Goal: Task Accomplishment & Management: Use online tool/utility

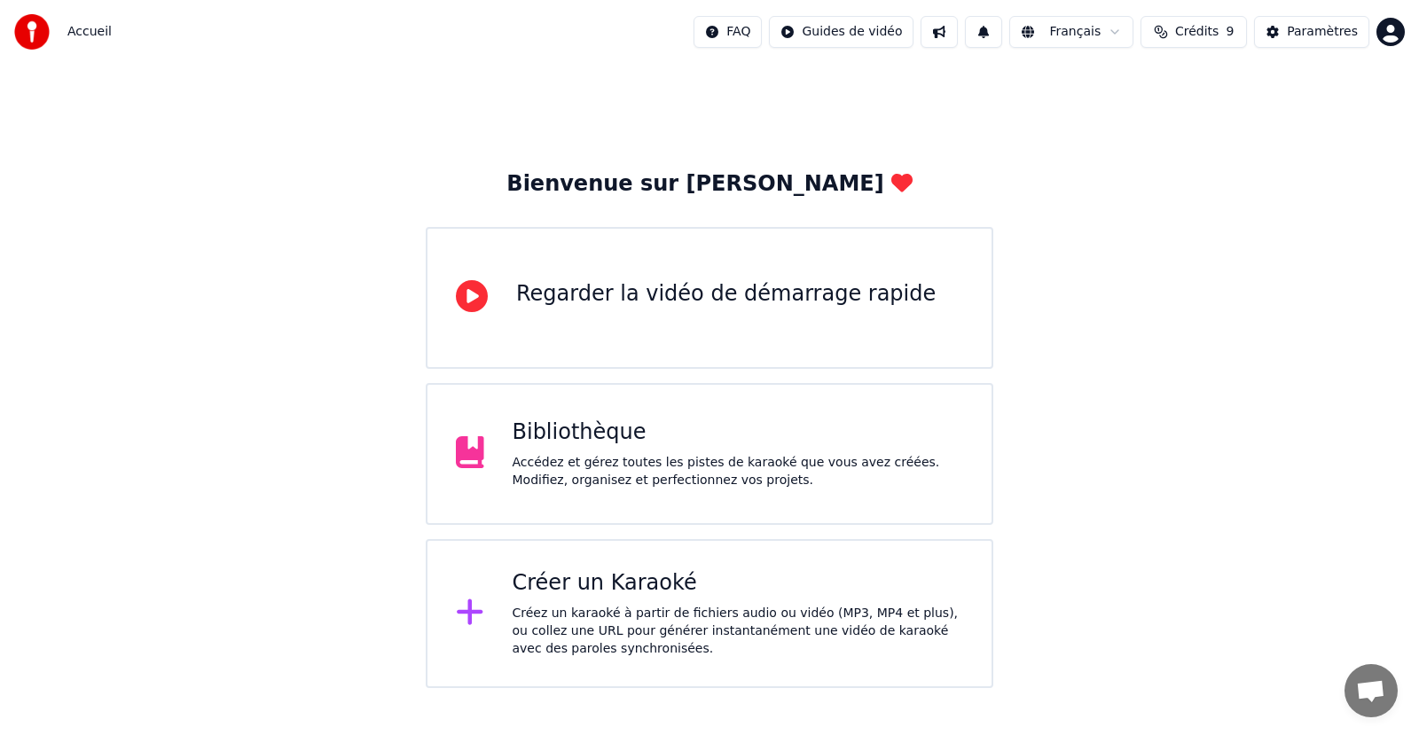
click at [745, 597] on div "Créer un Karaoké" at bounding box center [737, 583] width 451 height 28
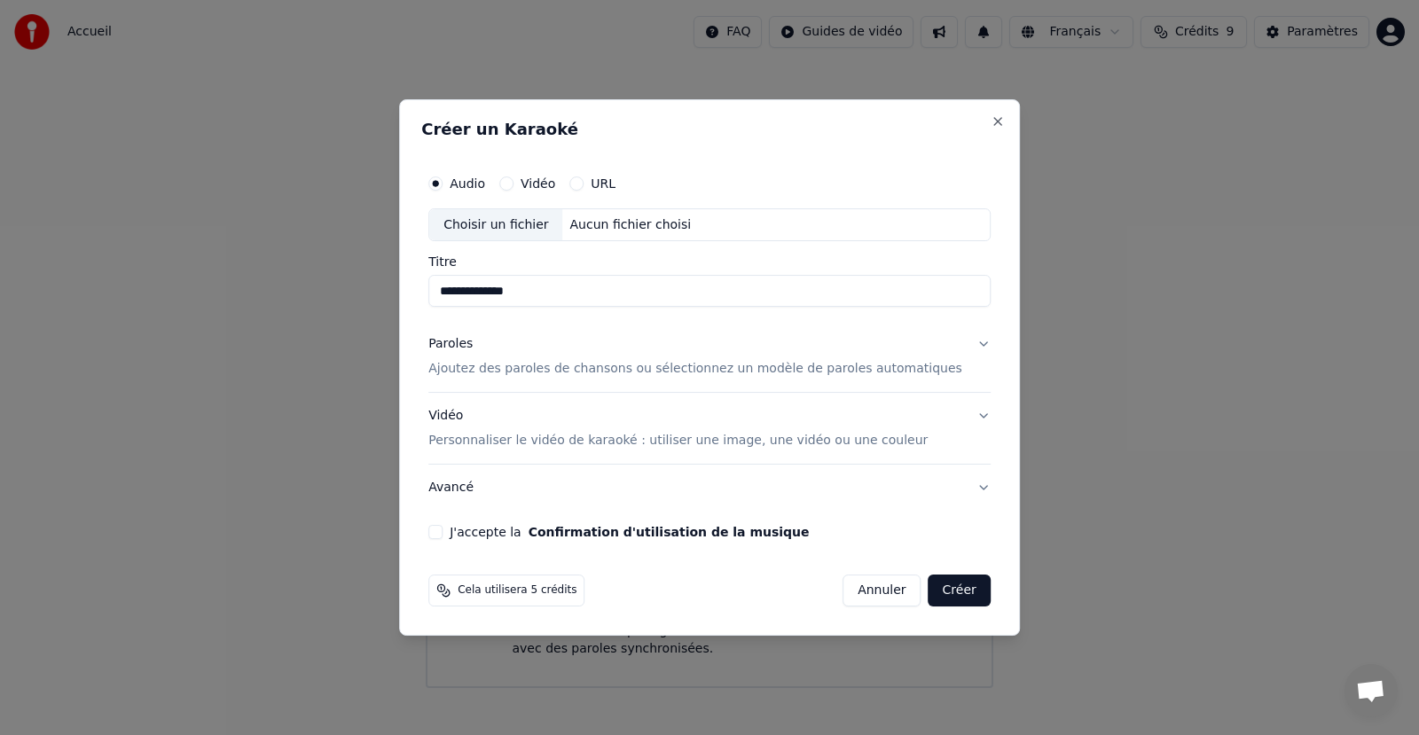
type input "**********"
click at [888, 371] on p "Ajoutez des paroles de chansons ou sélectionnez un modèle de paroles automatiqu…" at bounding box center [695, 370] width 534 height 18
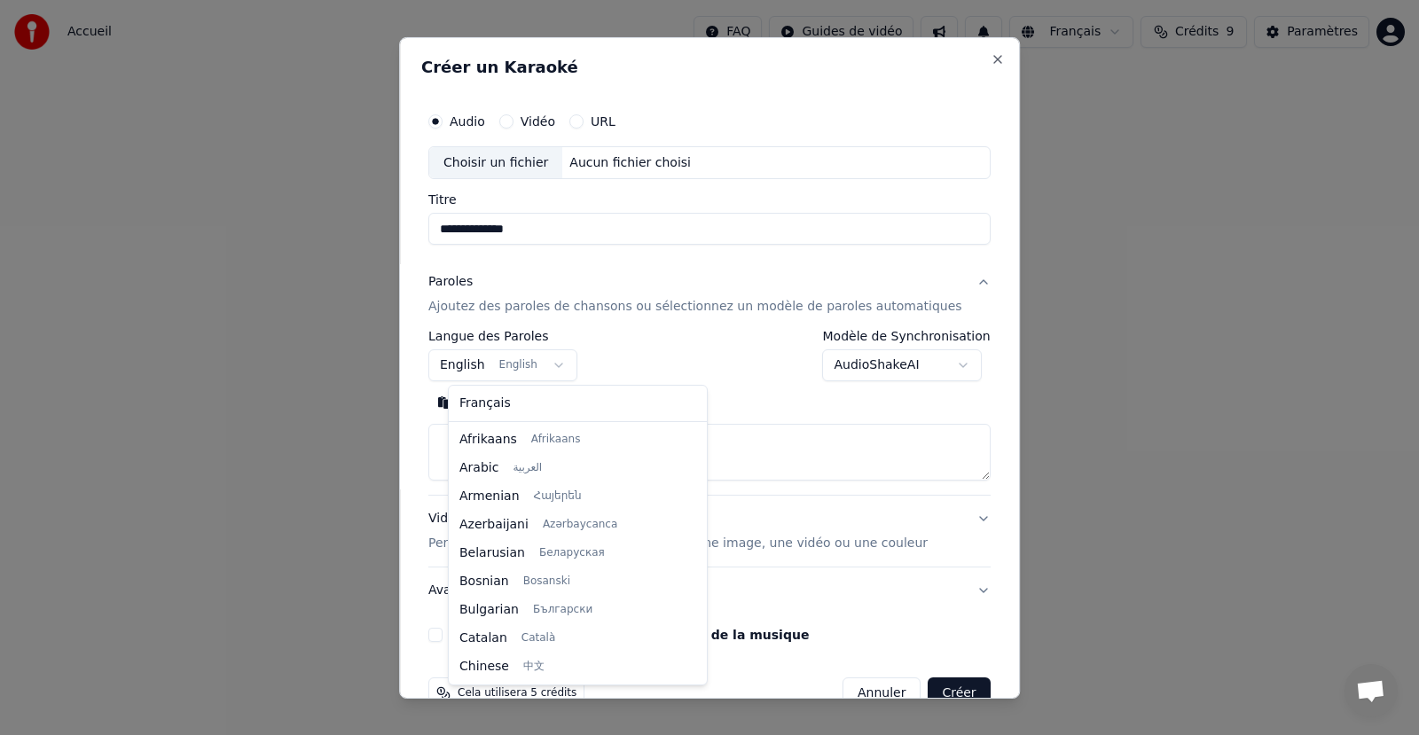
click at [518, 368] on body "**********" at bounding box center [709, 344] width 1419 height 688
select select "**"
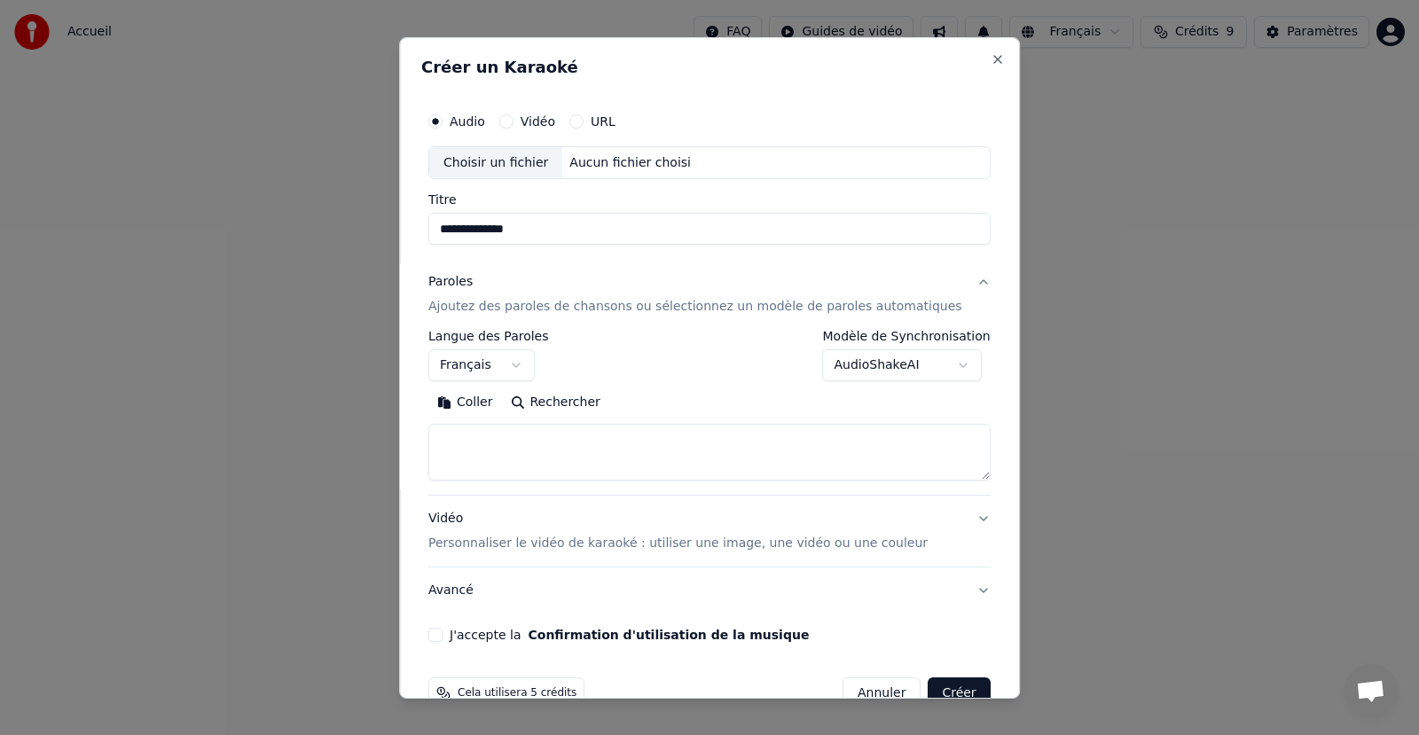
click at [864, 335] on label "Modèle de Synchronisation" at bounding box center [907, 336] width 168 height 12
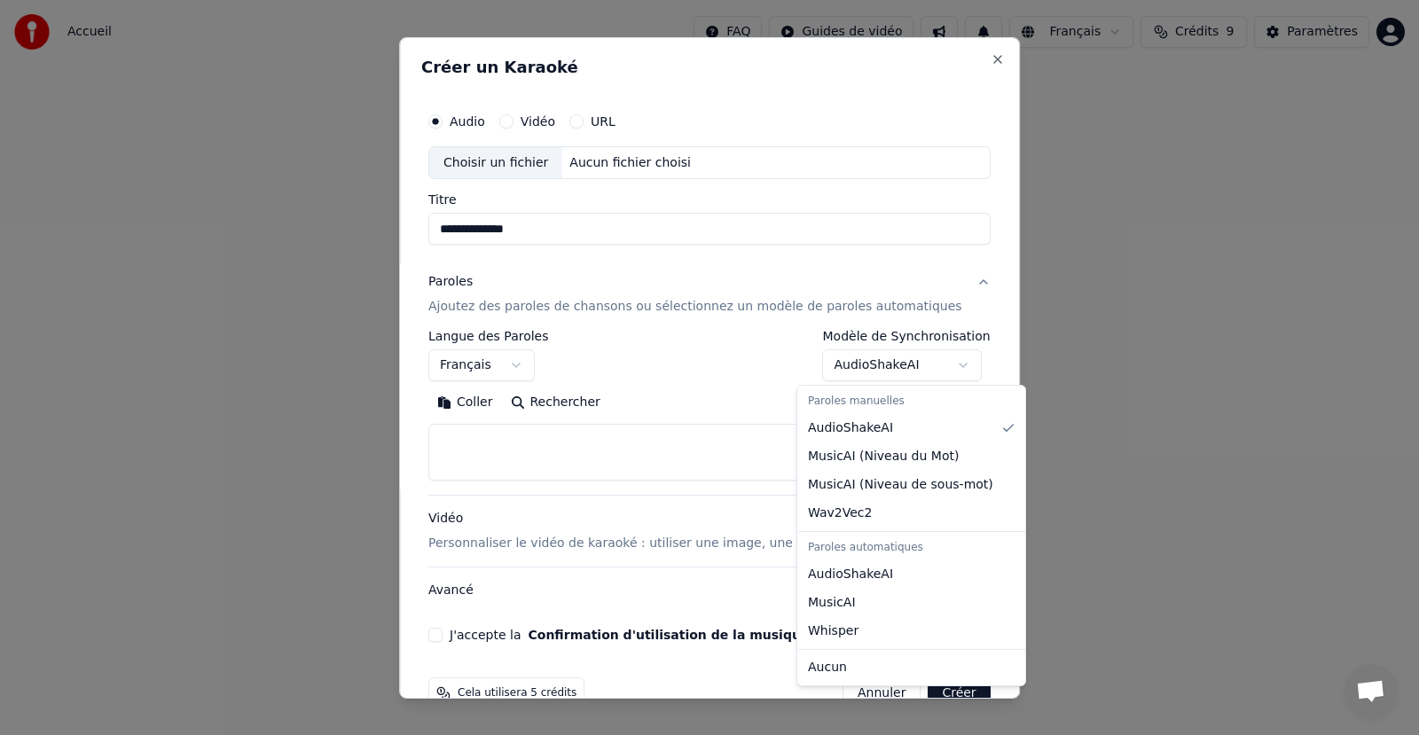
click at [859, 365] on body "**********" at bounding box center [709, 344] width 1419 height 688
select select "**********"
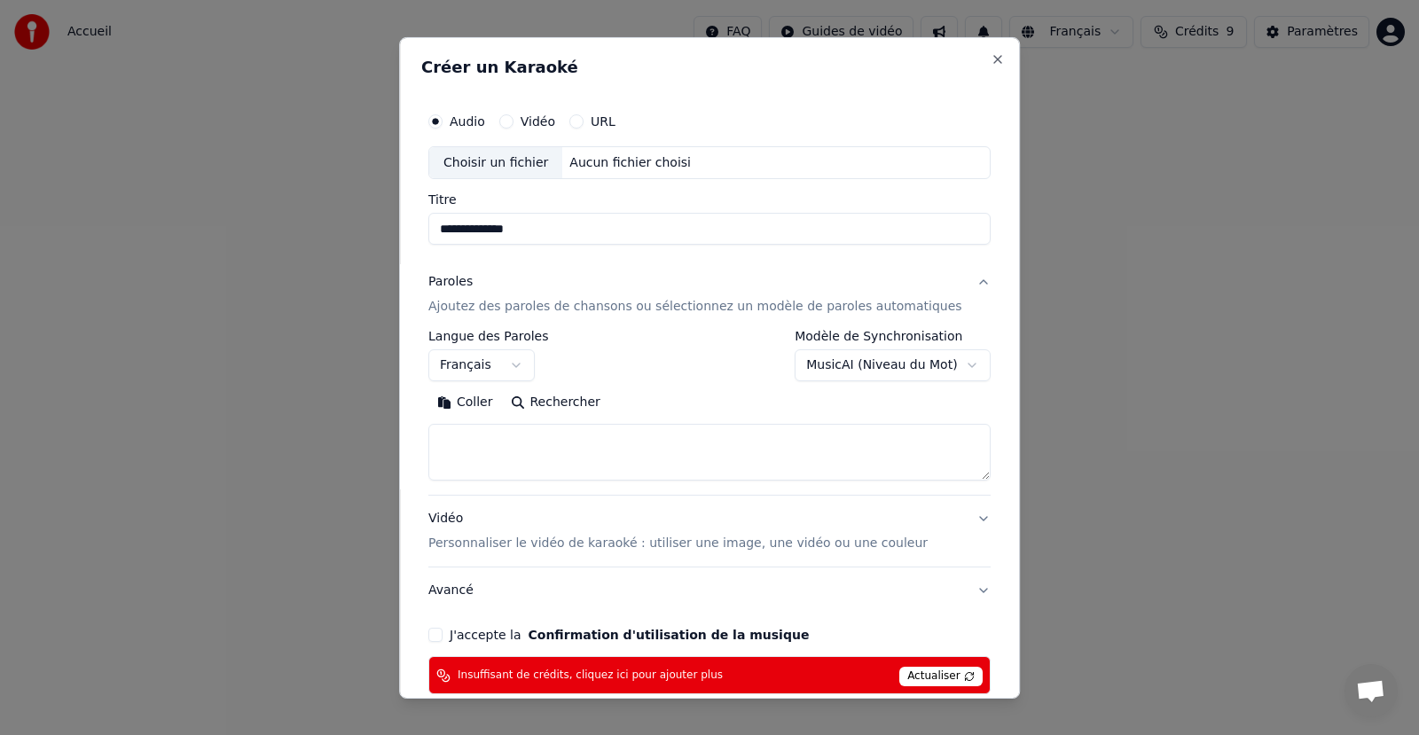
click at [535, 435] on textarea at bounding box center [709, 452] width 562 height 57
click at [478, 443] on textarea at bounding box center [709, 452] width 562 height 57
paste textarea "**********"
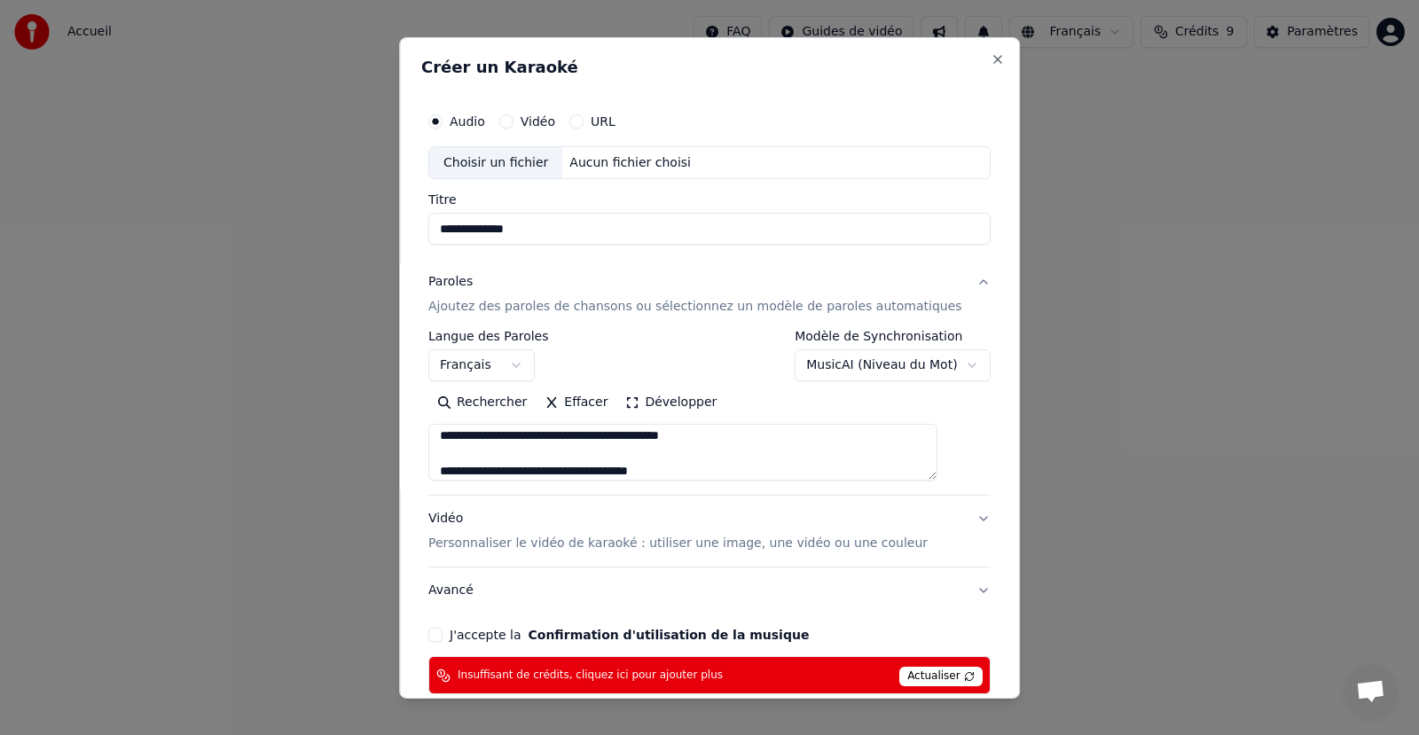
scroll to position [0, 0]
type textarea "**********"
click at [528, 164] on div "Choisir un fichier" at bounding box center [495, 162] width 133 height 32
type input "**********"
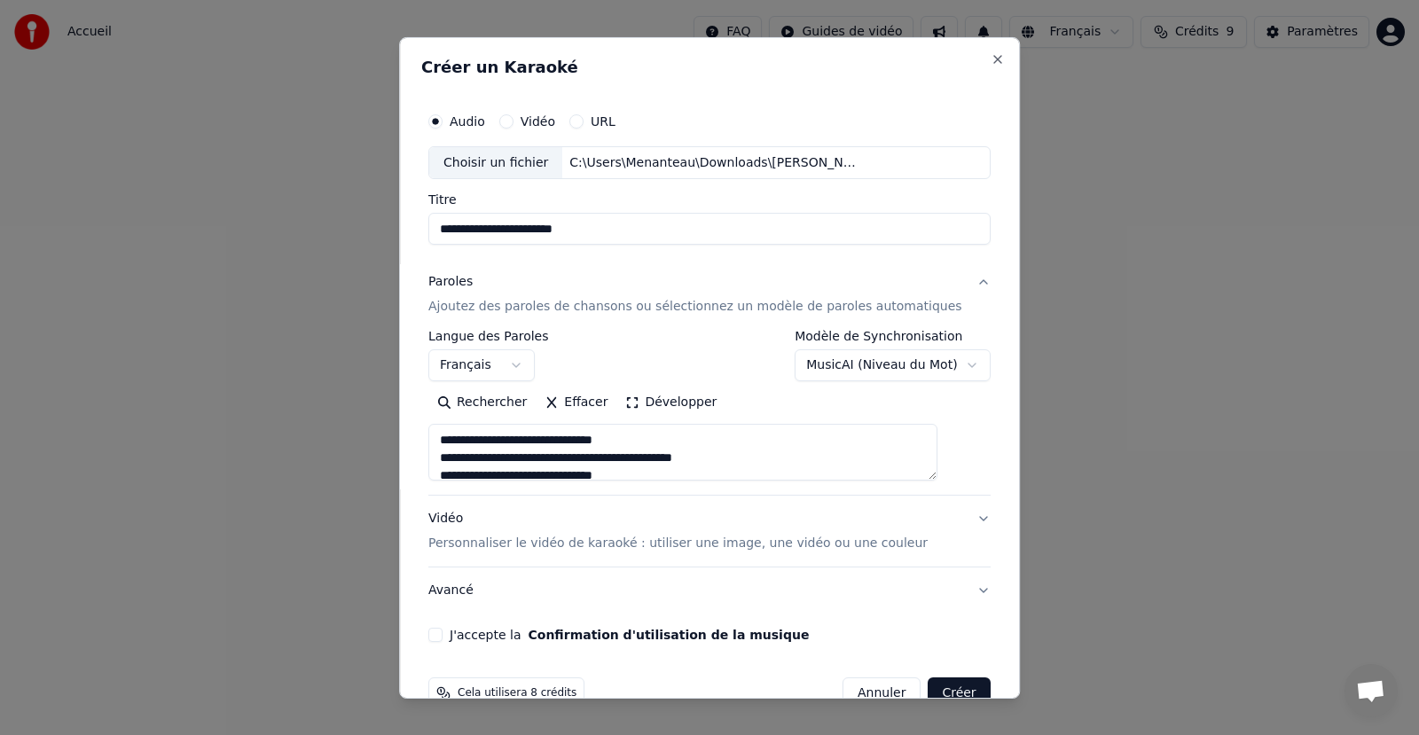
scroll to position [40, 0]
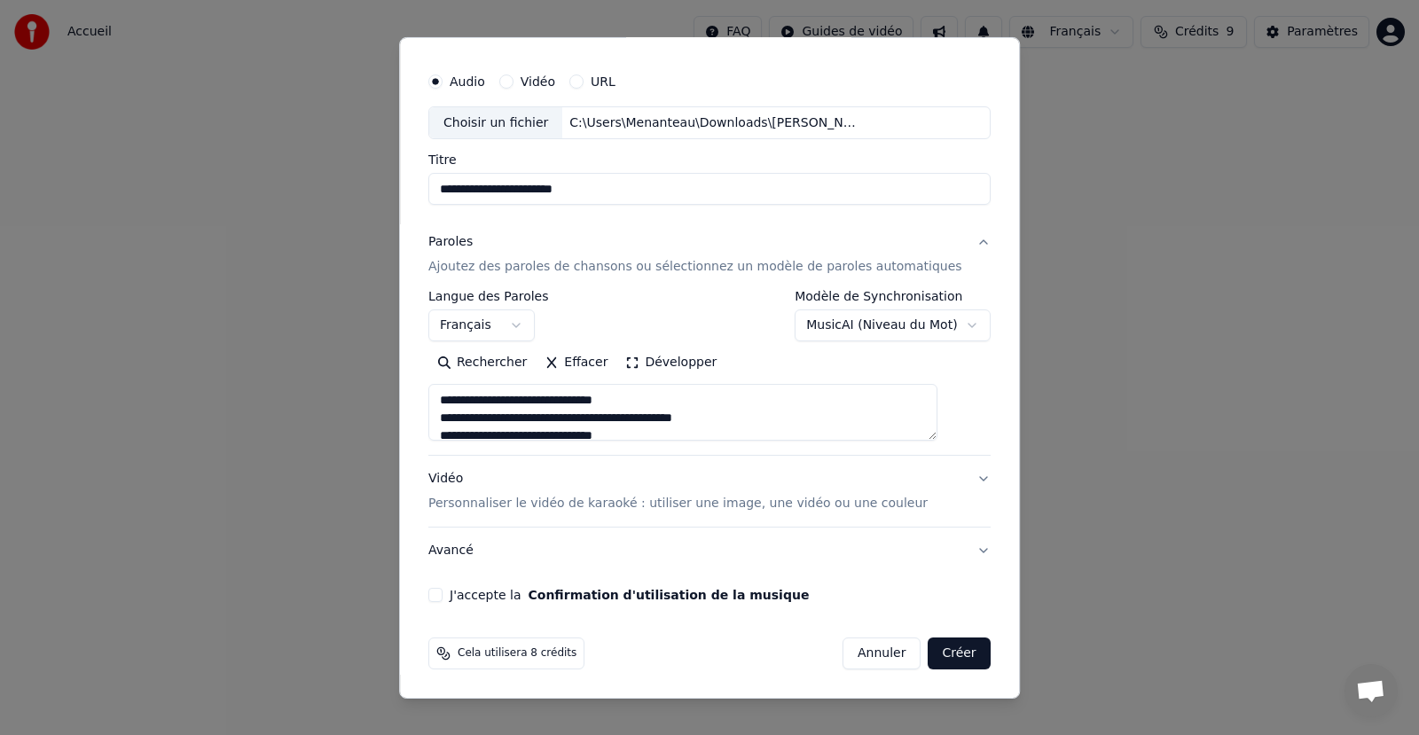
click at [584, 504] on p "Personnaliser le vidéo de karaoké : utiliser une image, une vidéo ou une couleur" at bounding box center [677, 504] width 499 height 18
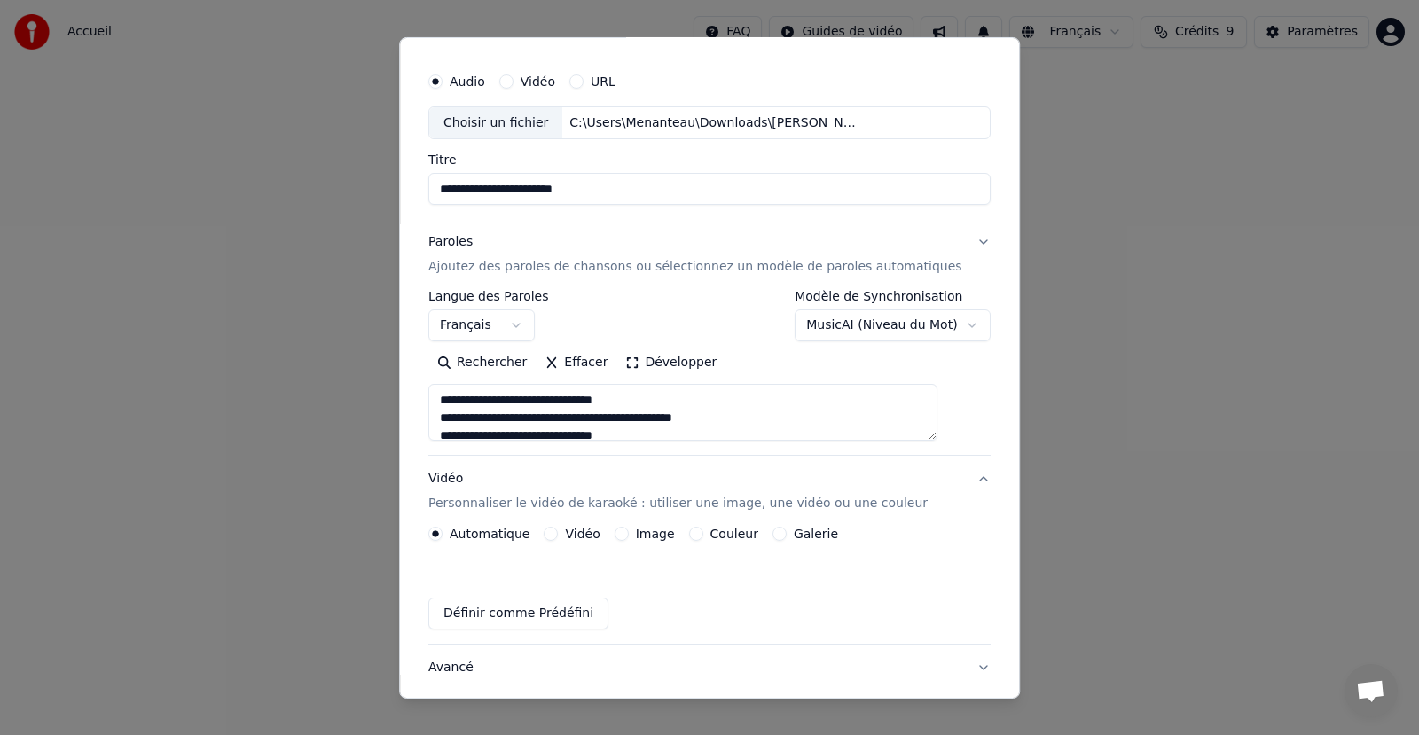
scroll to position [0, 0]
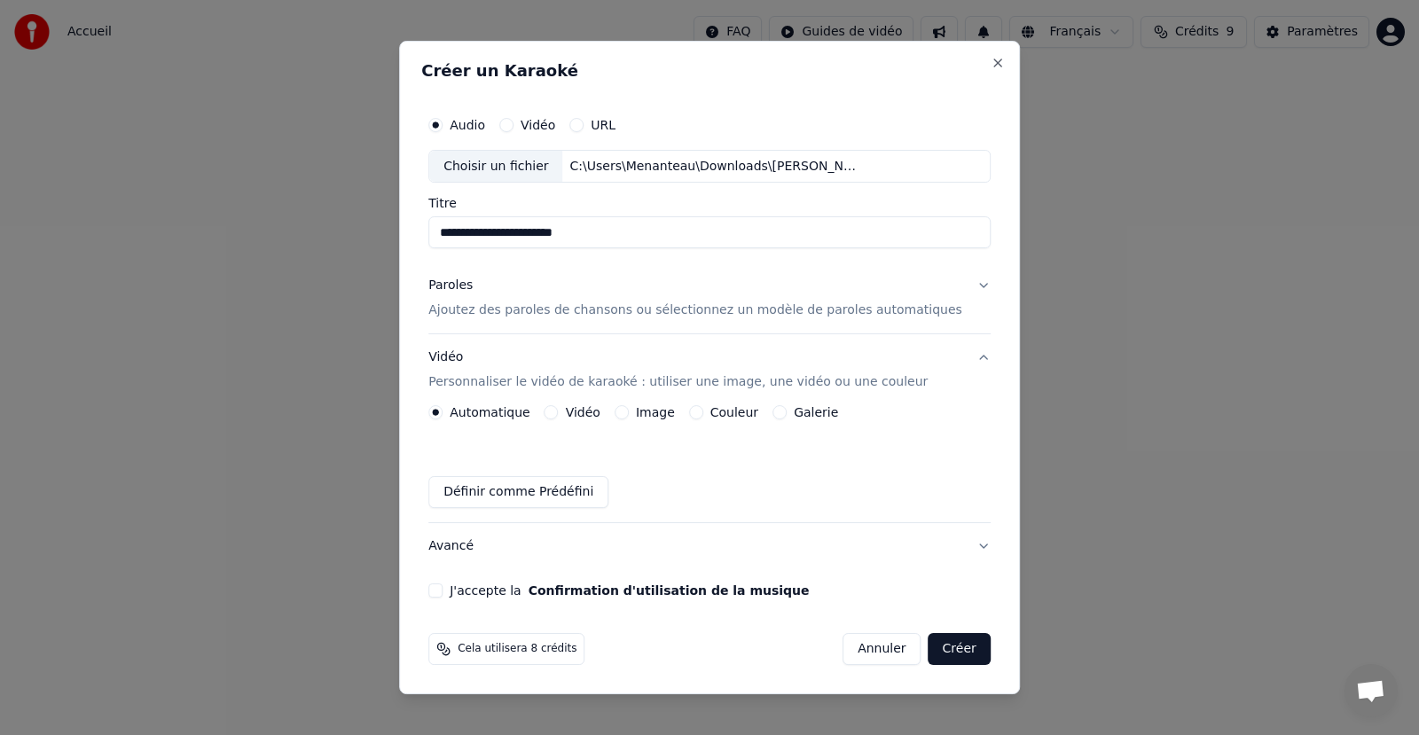
click at [499, 417] on label "Automatique" at bounding box center [490, 412] width 80 height 12
click at [442, 417] on button "Automatique" at bounding box center [435, 412] width 14 height 14
click at [442, 593] on button "J'accepte la Confirmation d'utilisation de la musique" at bounding box center [435, 590] width 14 height 14
click at [946, 649] on button "Créer" at bounding box center [959, 649] width 62 height 32
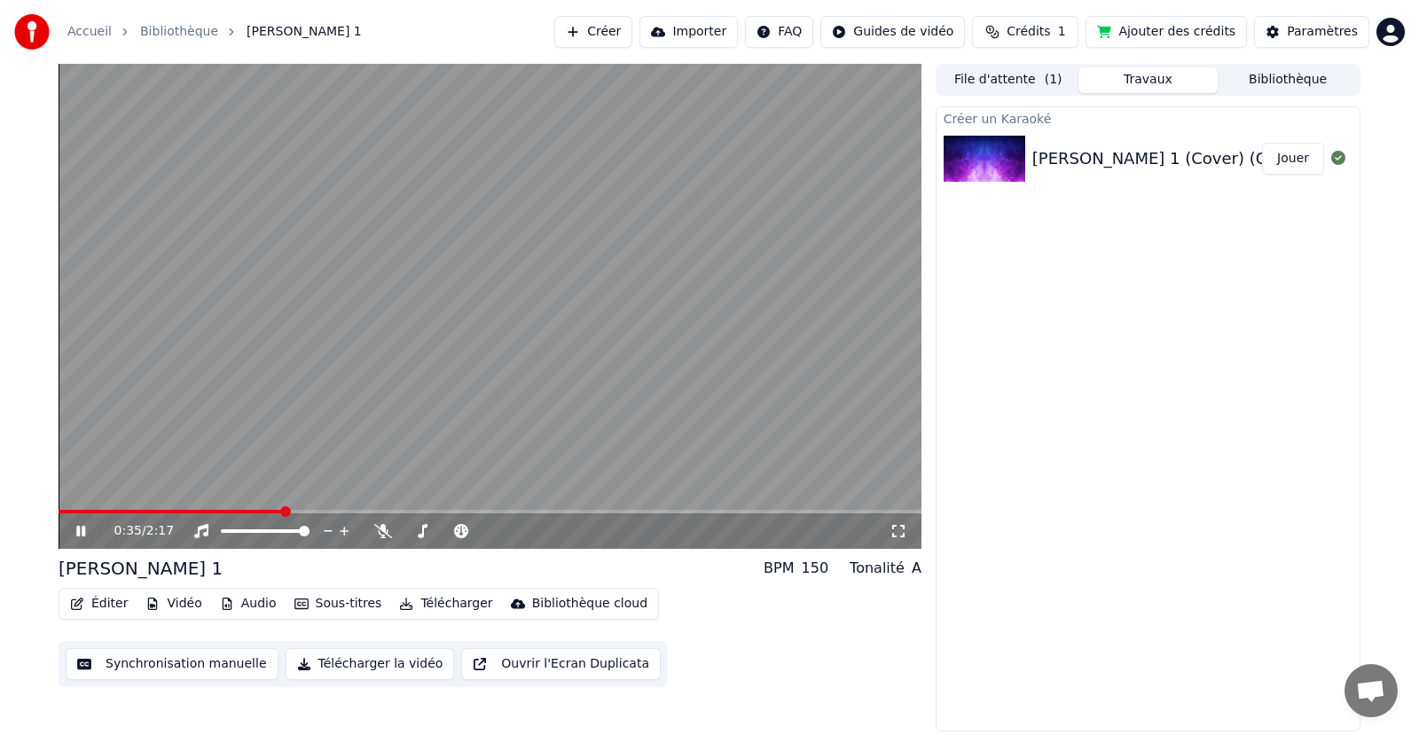
click at [1287, 154] on button "Jouer" at bounding box center [1293, 159] width 62 height 32
click at [387, 528] on icon at bounding box center [383, 531] width 18 height 14
click at [325, 607] on button "Sous-titres" at bounding box center [338, 603] width 102 height 25
click at [1297, 81] on button "Bibliothèque" at bounding box center [1287, 80] width 140 height 26
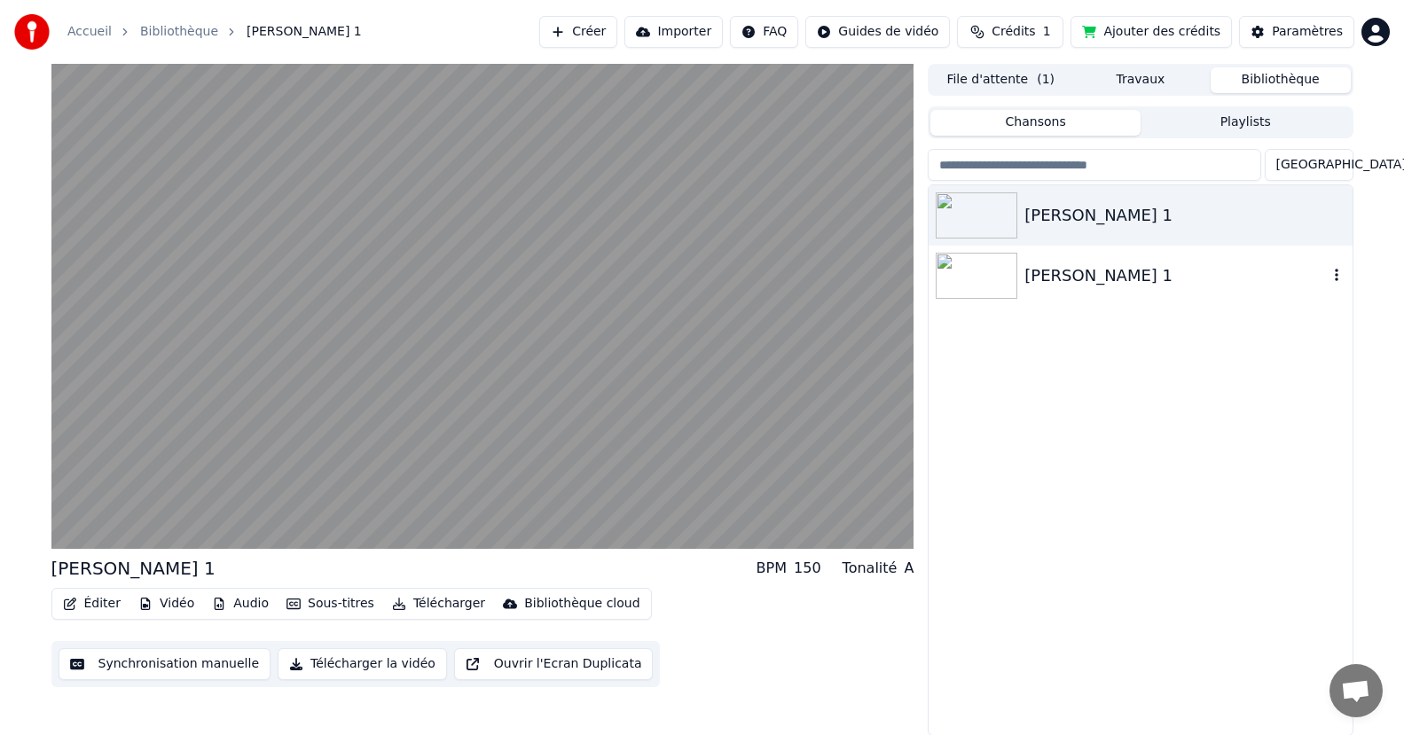
click at [988, 278] on img at bounding box center [976, 276] width 82 height 46
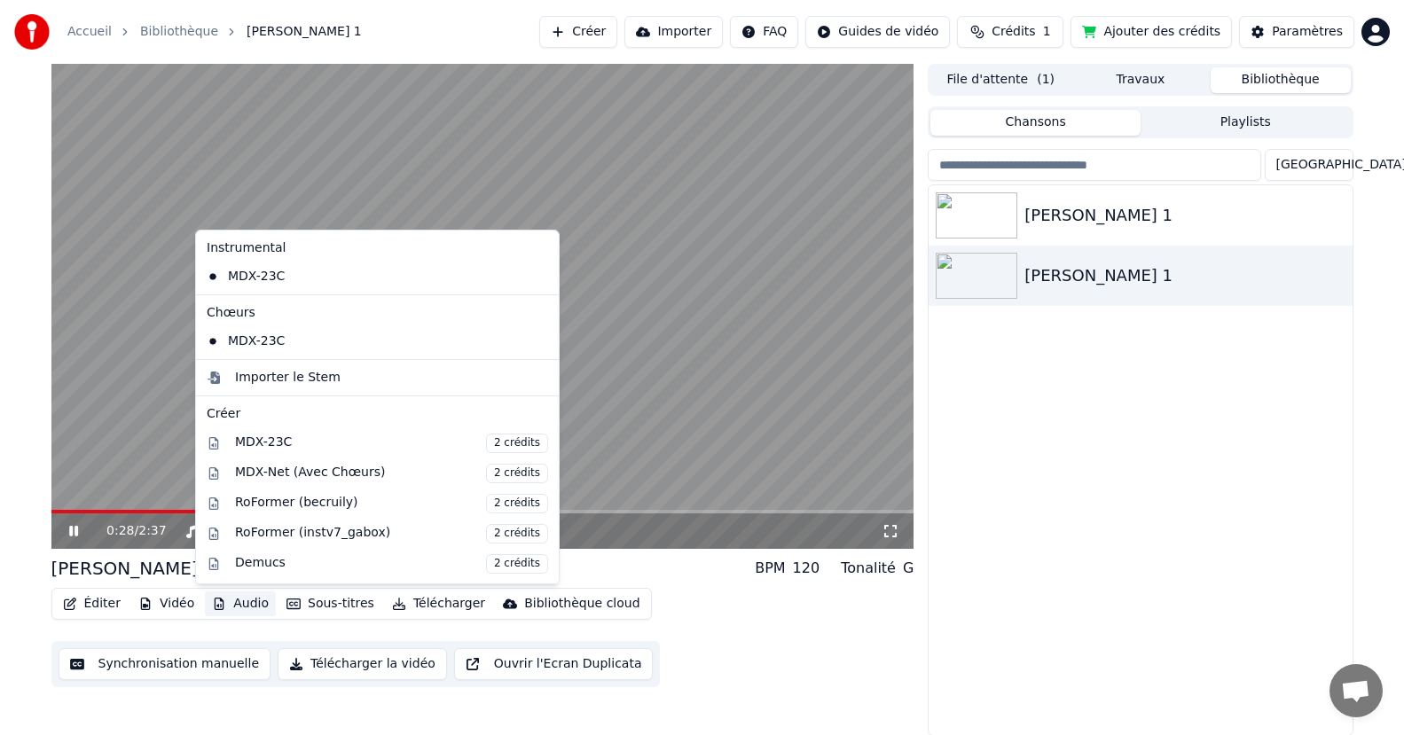
click at [237, 607] on button "Audio" at bounding box center [240, 603] width 71 height 25
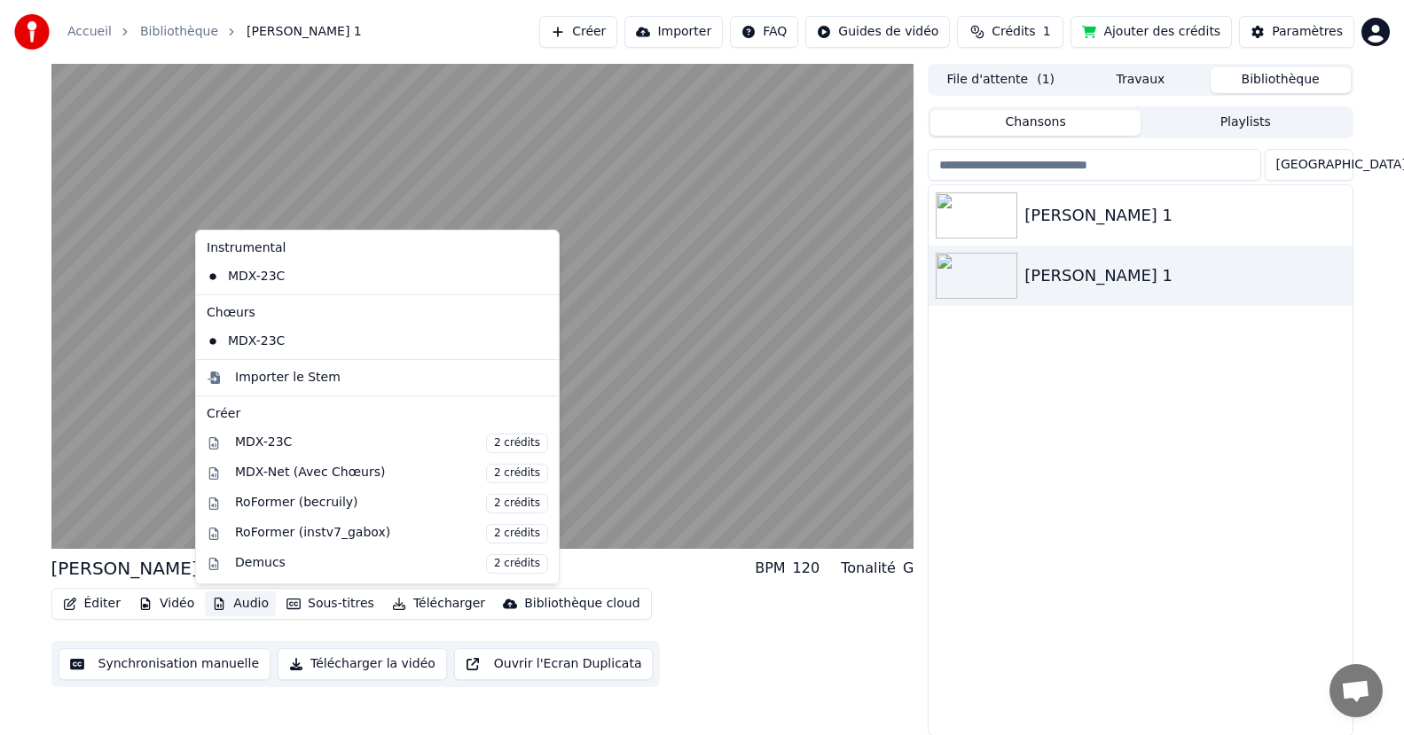
click at [237, 607] on button "Audio" at bounding box center [240, 603] width 71 height 25
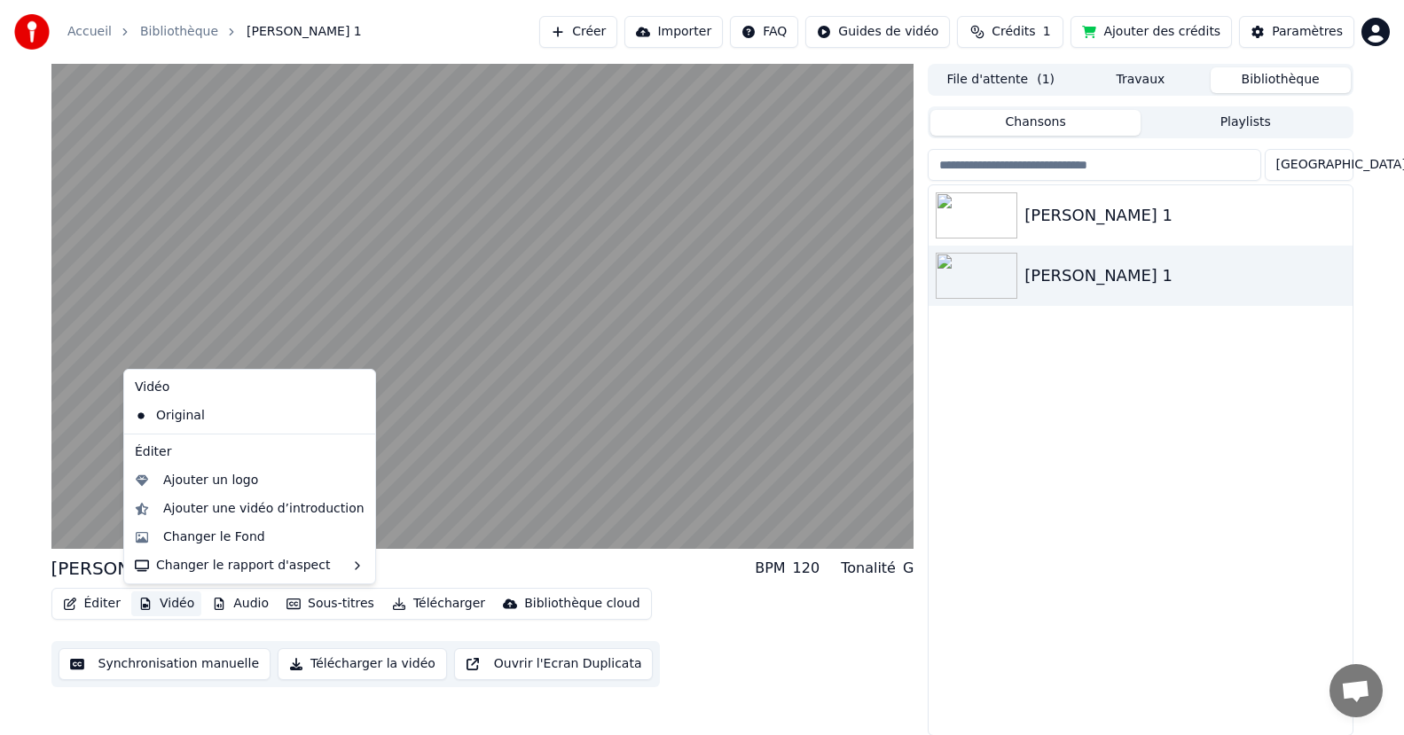
click at [153, 604] on button "Vidéo" at bounding box center [166, 603] width 70 height 25
click at [226, 535] on div "Changer le Fond" at bounding box center [214, 537] width 102 height 18
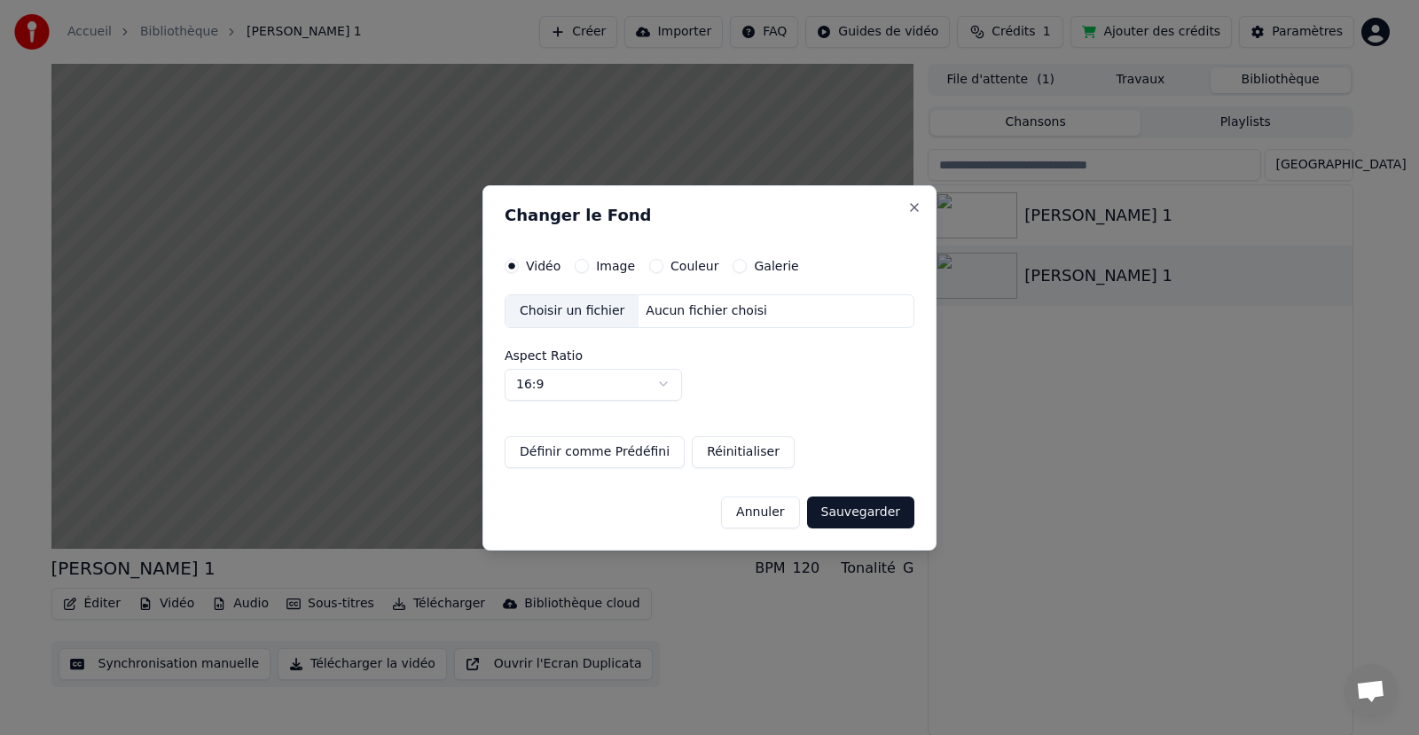
click at [680, 265] on label "Couleur" at bounding box center [694, 266] width 48 height 12
click at [663, 265] on button "Couleur" at bounding box center [656, 266] width 14 height 14
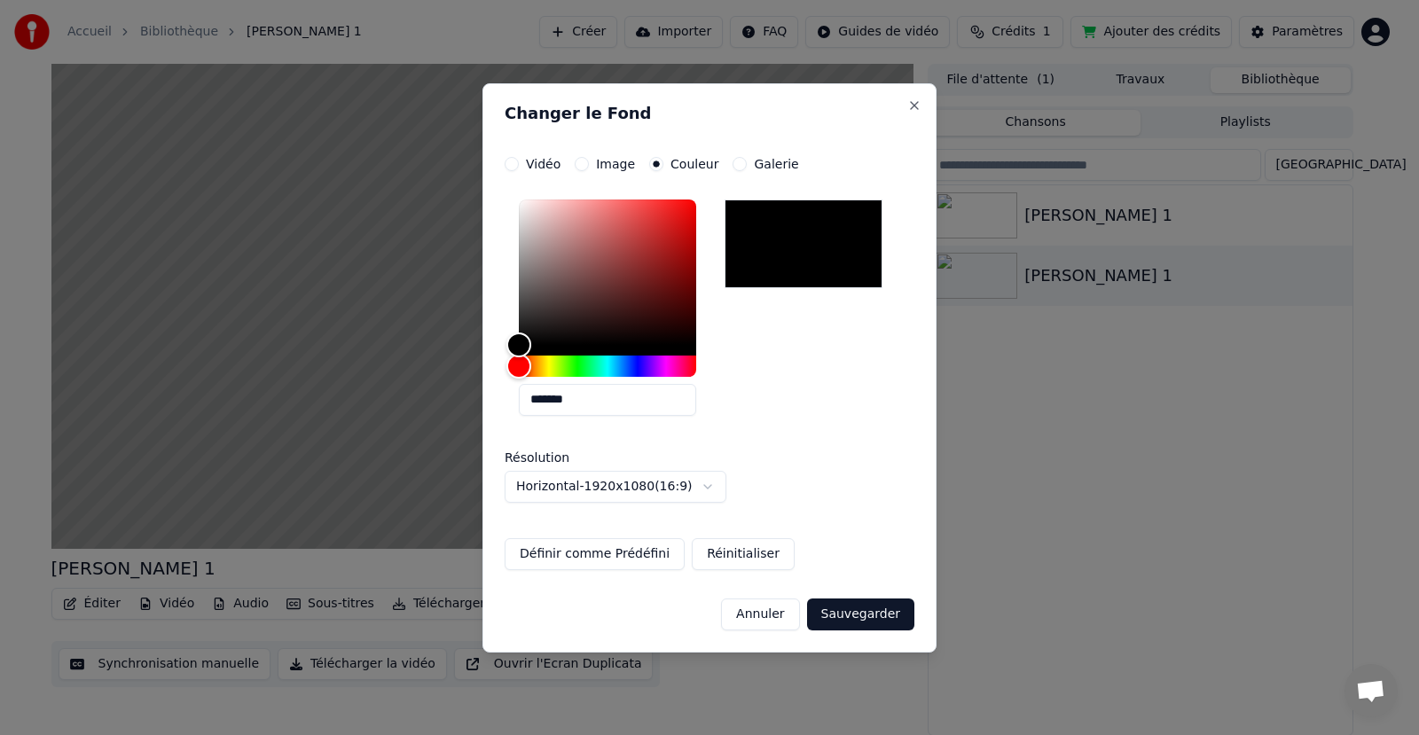
click at [760, 161] on label "Galerie" at bounding box center [776, 164] width 44 height 12
click at [747, 161] on button "Galerie" at bounding box center [739, 164] width 14 height 14
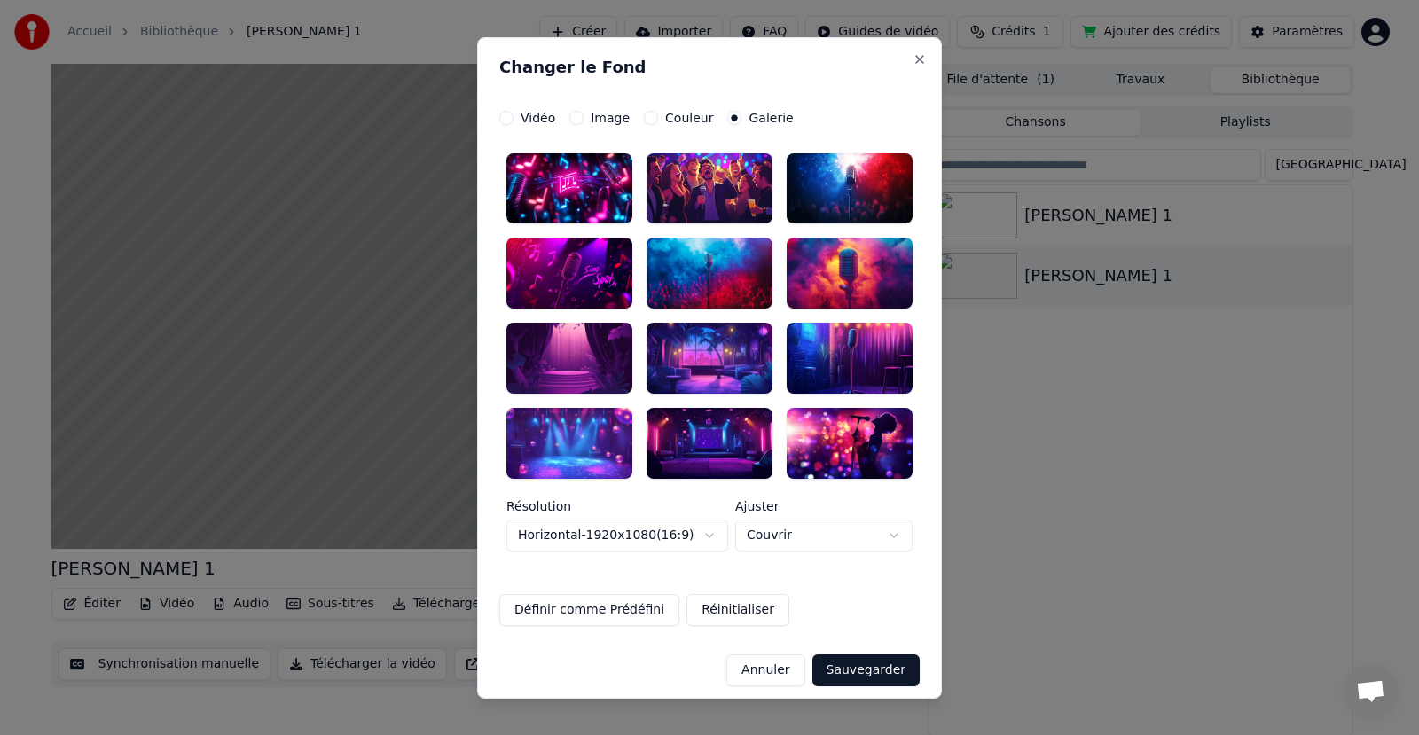
click at [852, 265] on div at bounding box center [849, 273] width 126 height 71
click at [854, 676] on button "Sauvegarder" at bounding box center [865, 670] width 107 height 32
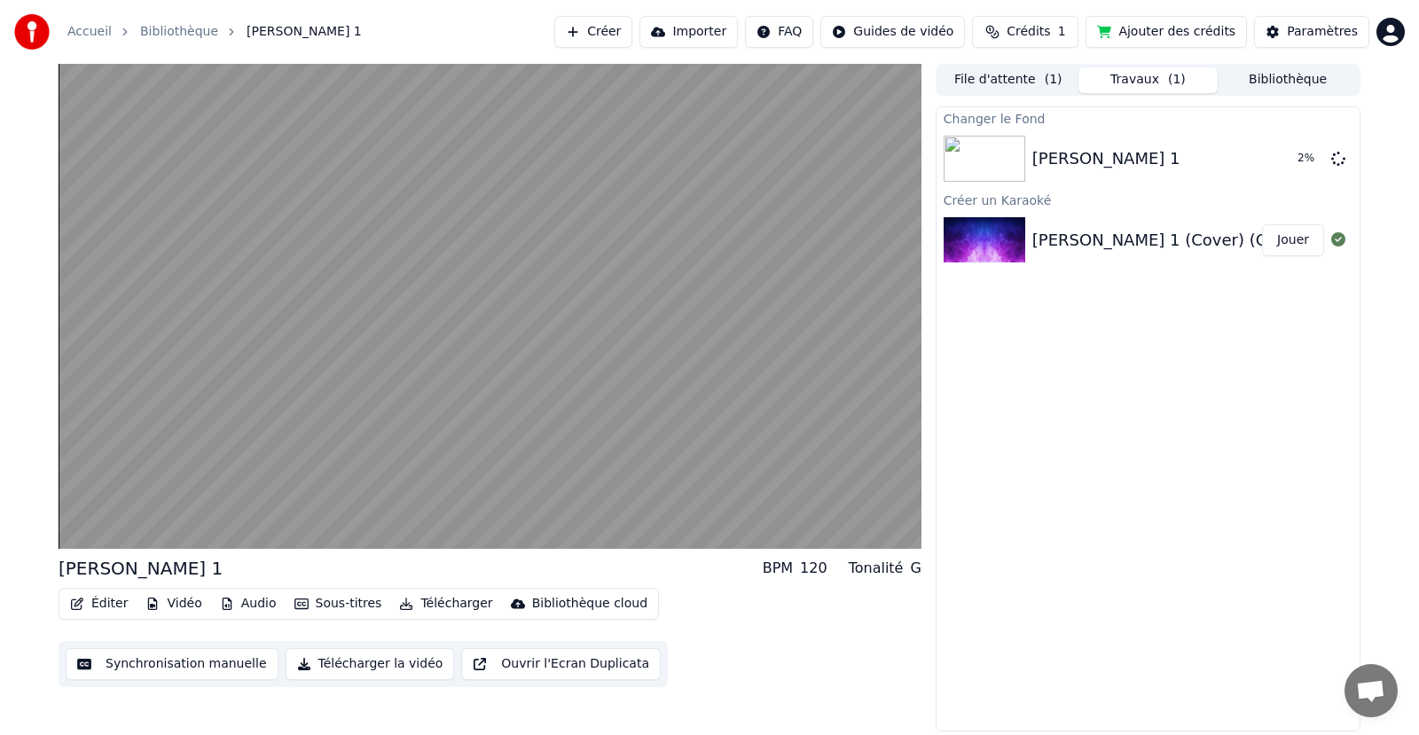
click at [1051, 366] on div "Changer le Fond [PERSON_NAME] 1 2 % Créer un Karaoké [PERSON_NAME] 1 (Cover) (C…" at bounding box center [1147, 418] width 425 height 625
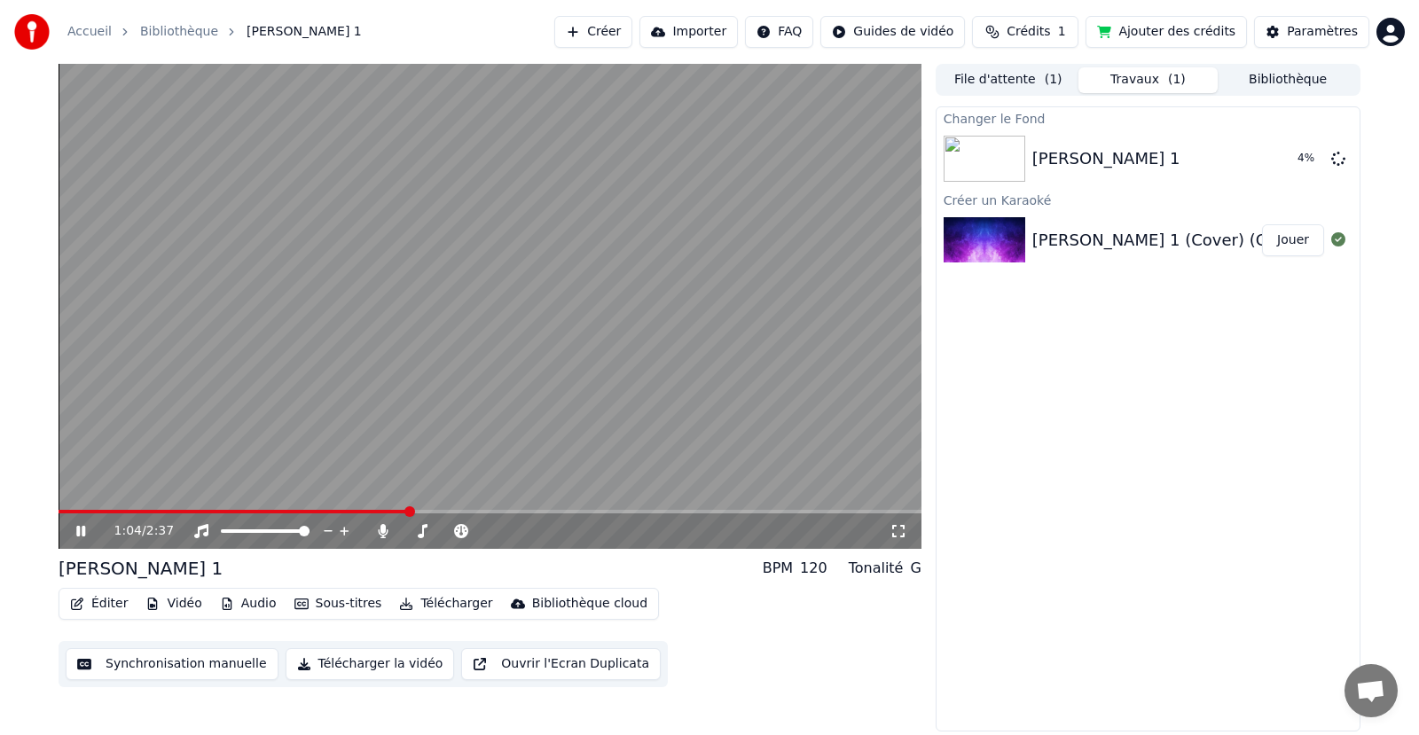
click at [1286, 240] on button "Jouer" at bounding box center [1293, 240] width 62 height 32
click at [1287, 240] on button "Jouer" at bounding box center [1293, 240] width 62 height 32
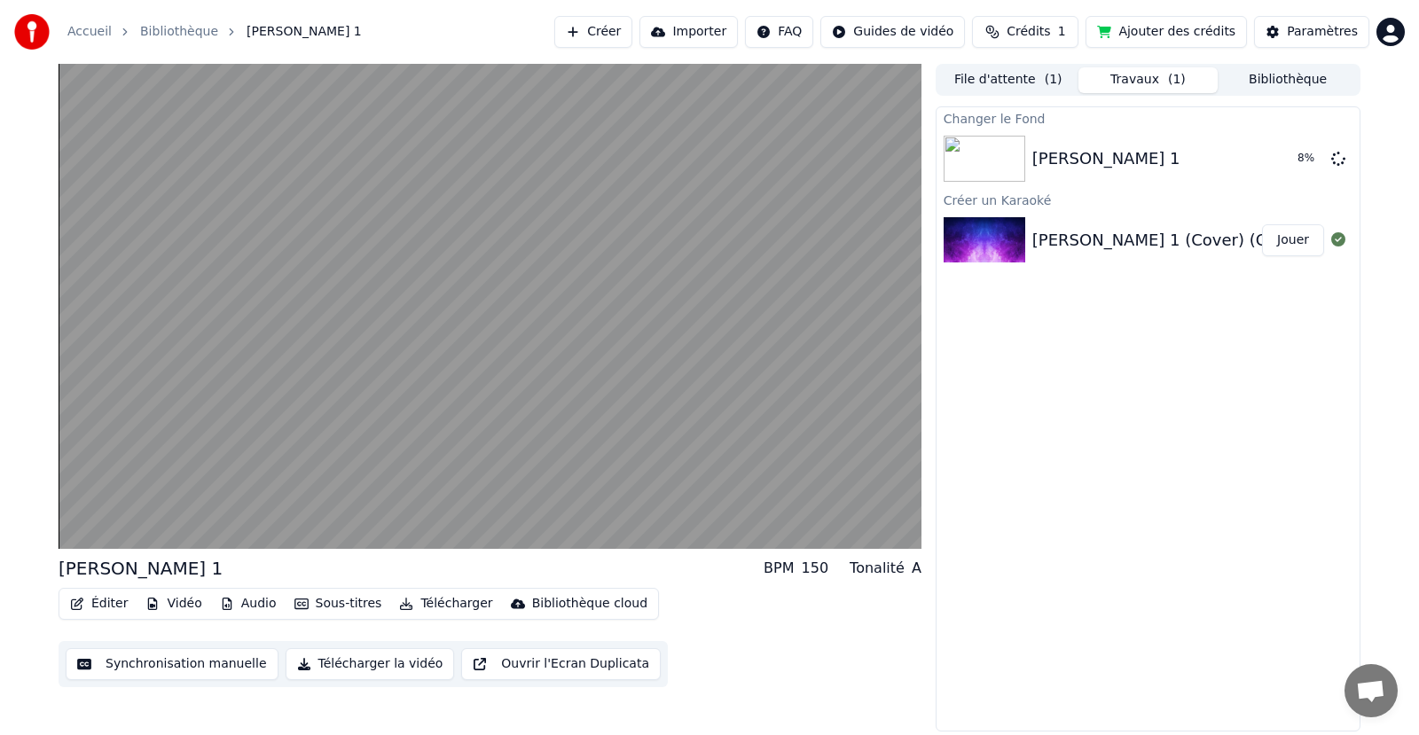
click at [1287, 240] on button "Jouer" at bounding box center [1293, 240] width 62 height 32
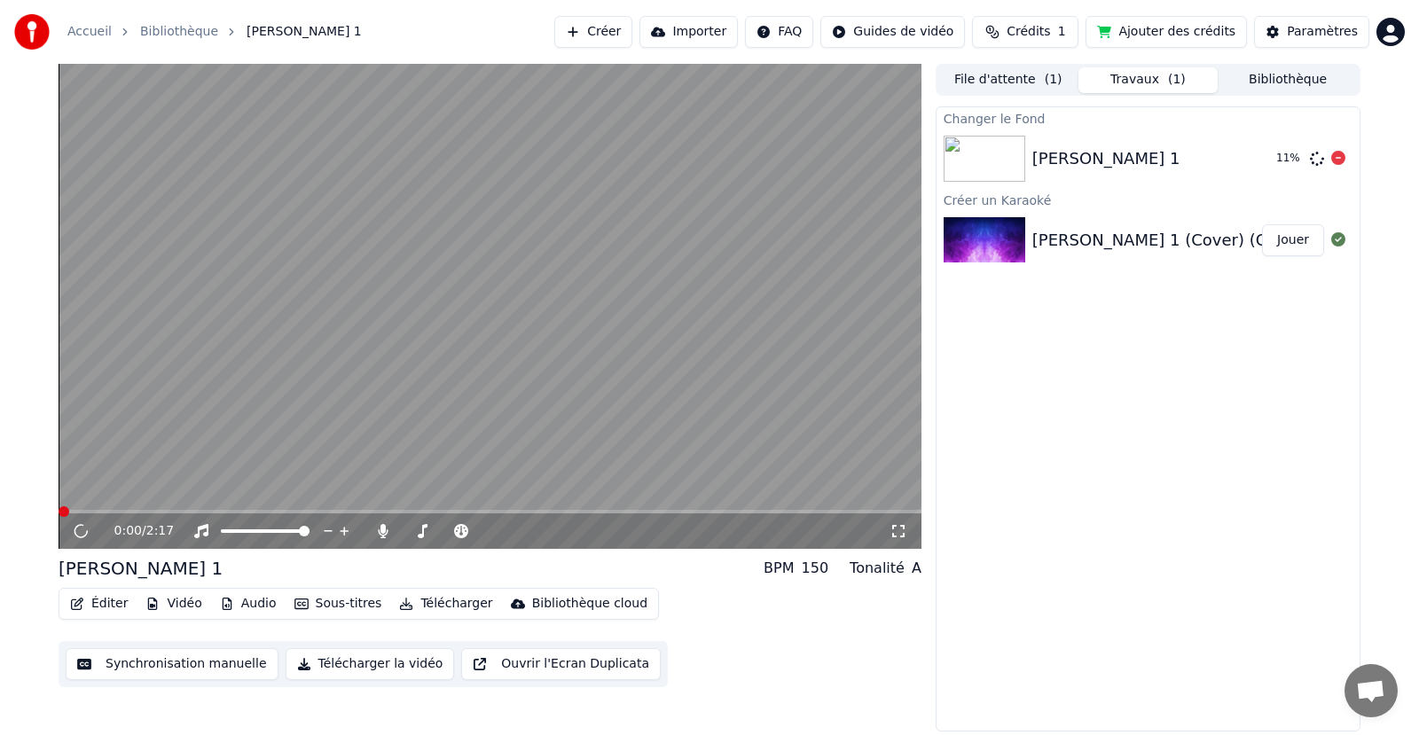
click at [1165, 154] on div "[PERSON_NAME] 1" at bounding box center [1147, 158] width 230 height 25
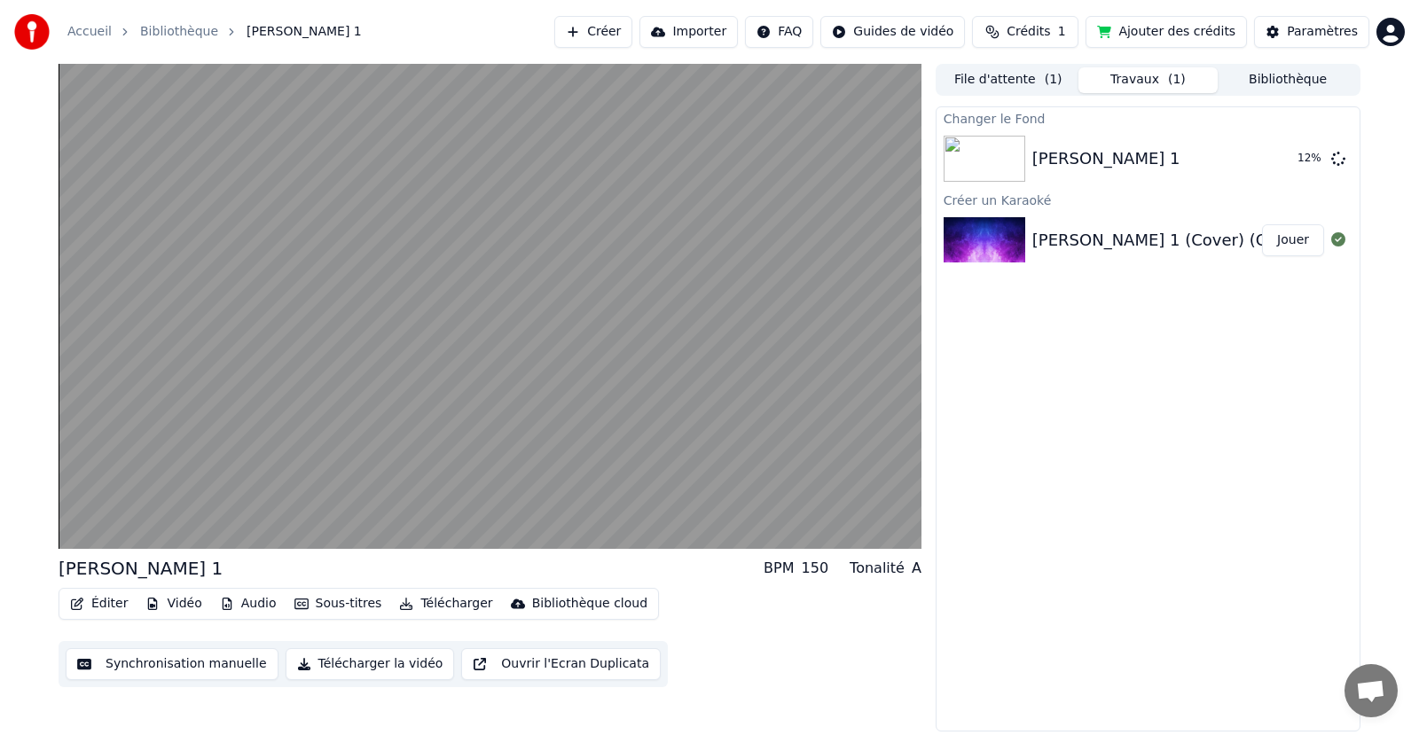
click at [1279, 236] on button "Jouer" at bounding box center [1293, 240] width 62 height 32
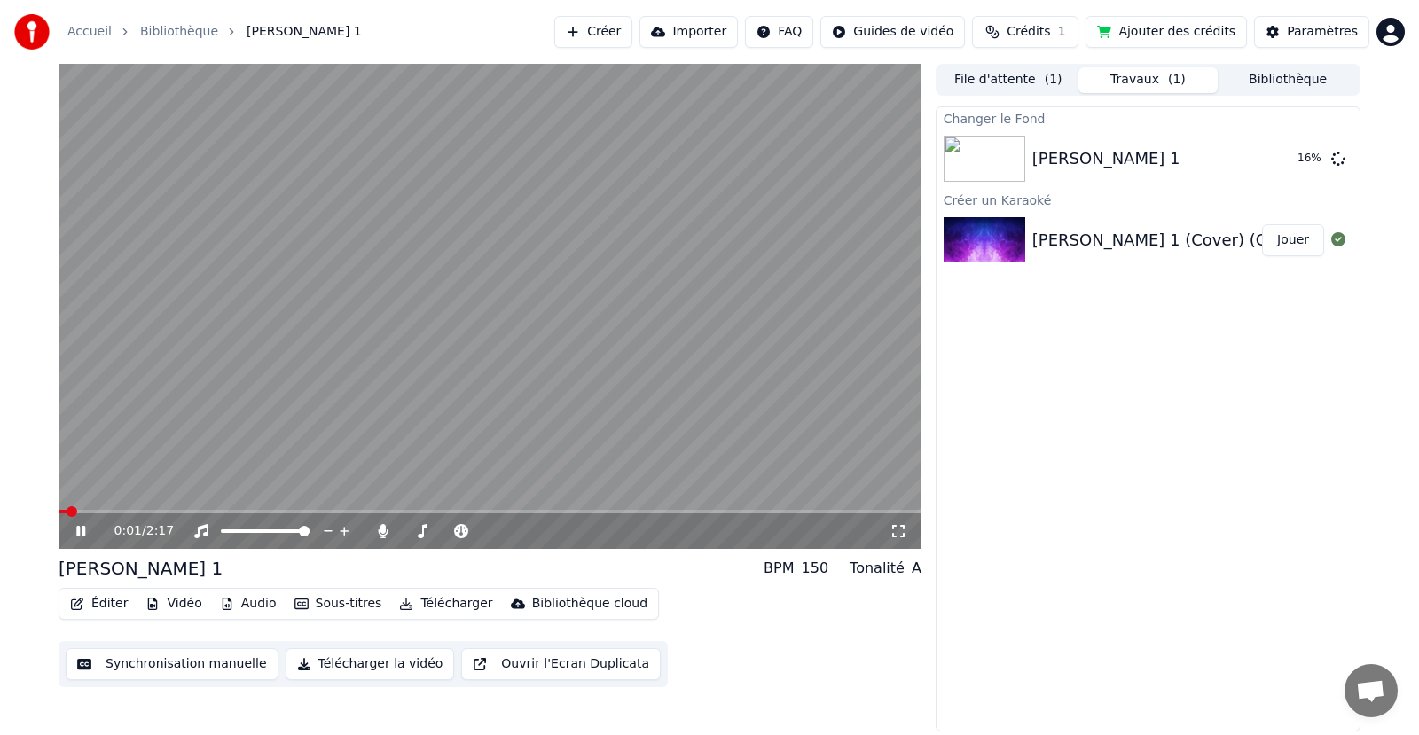
click at [997, 253] on img at bounding box center [984, 240] width 82 height 46
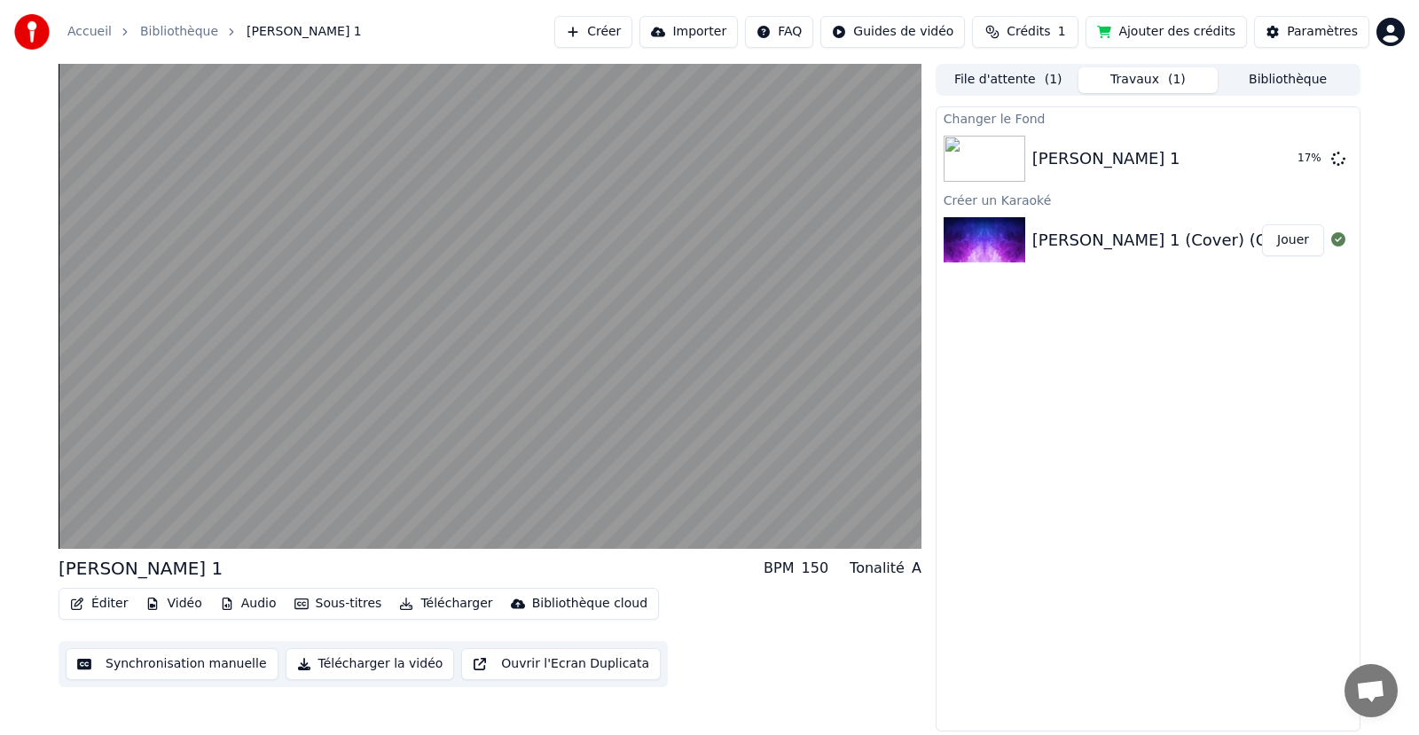
click at [997, 253] on img at bounding box center [984, 240] width 82 height 46
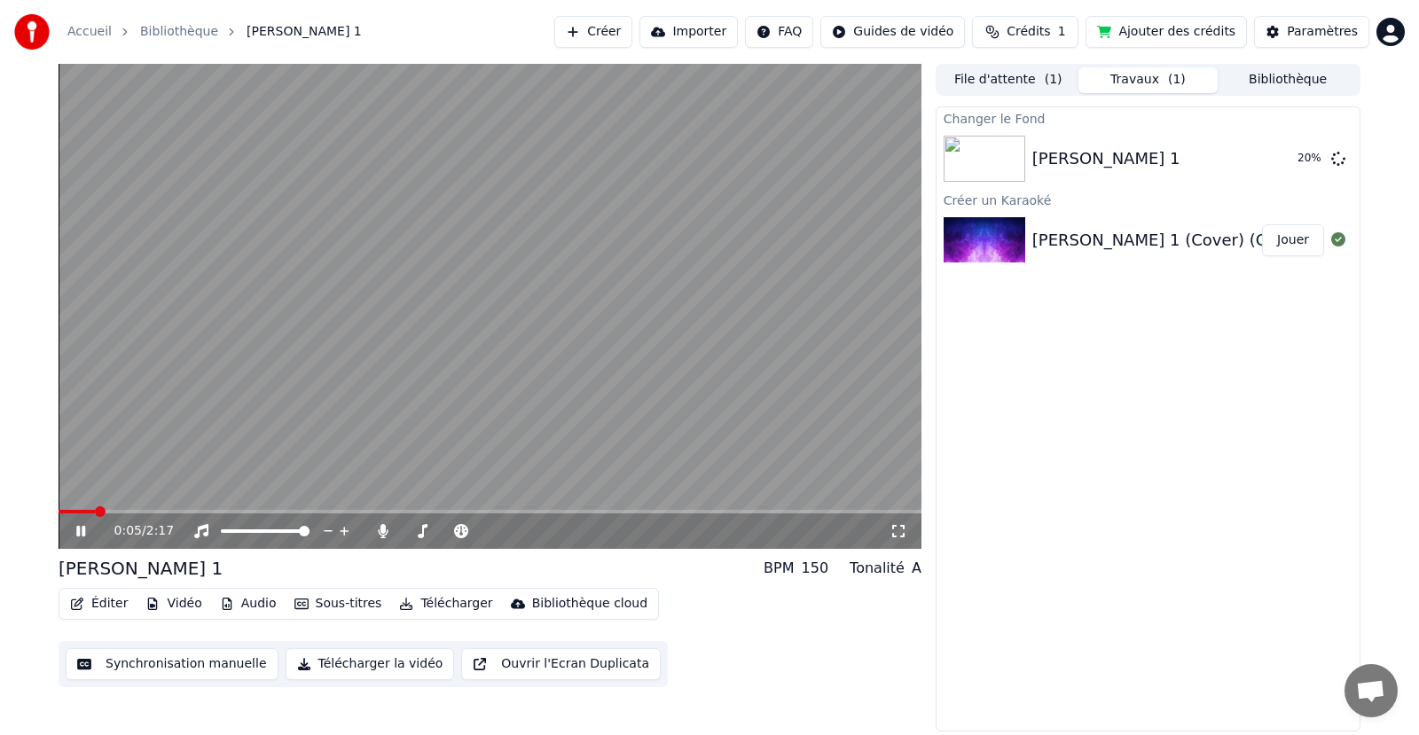
click at [85, 531] on icon at bounding box center [80, 531] width 9 height 11
click at [1237, 361] on div "Changer le Fond [PERSON_NAME] 1 45 % Créer un Karaoké [PERSON_NAME] 1 (Cover) (…" at bounding box center [1147, 418] width 425 height 625
click at [1187, 33] on button "Ajouter des crédits" at bounding box center [1165, 32] width 161 height 32
click at [995, 160] on img at bounding box center [984, 159] width 82 height 46
click at [1281, 160] on button "Jouer" at bounding box center [1293, 159] width 62 height 32
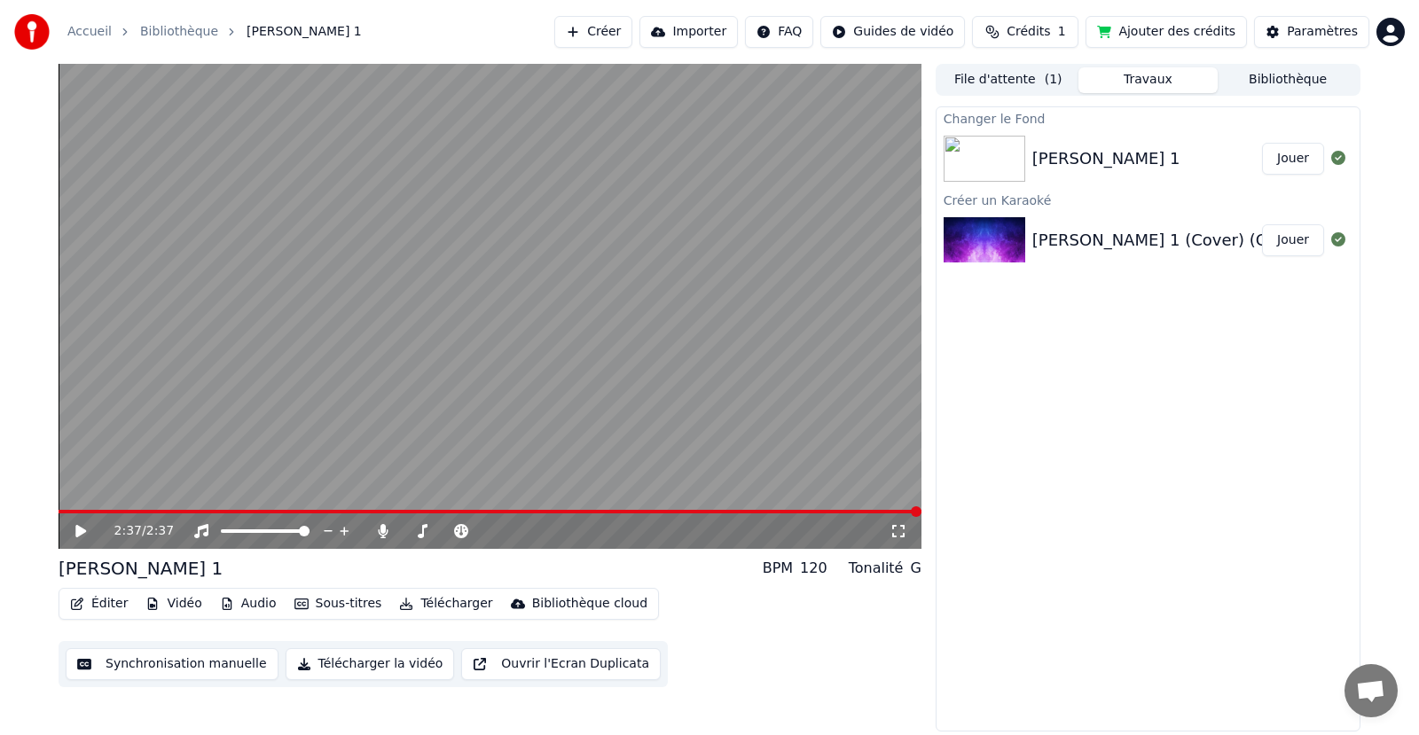
click at [97, 602] on button "Éditer" at bounding box center [99, 603] width 72 height 25
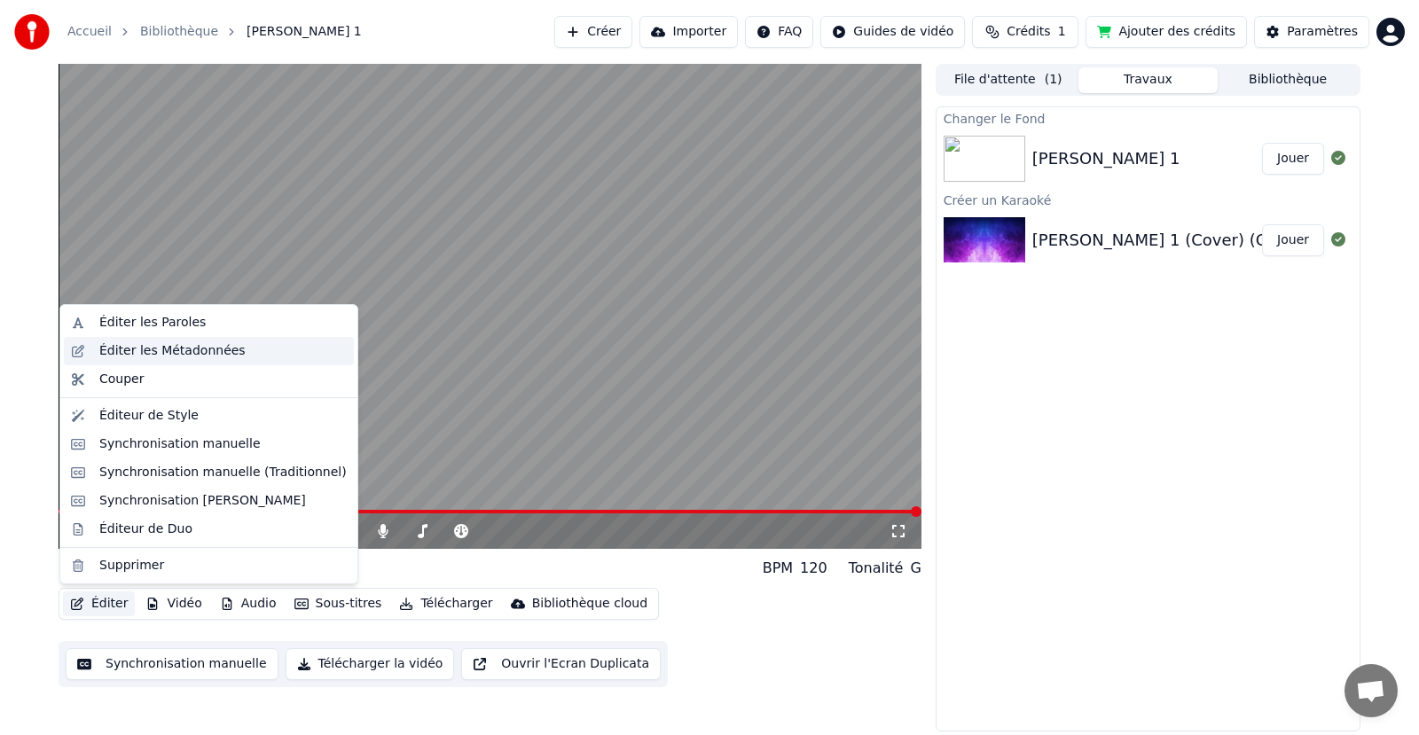
click at [189, 356] on div "Éditer les Métadonnées" at bounding box center [172, 351] width 146 height 18
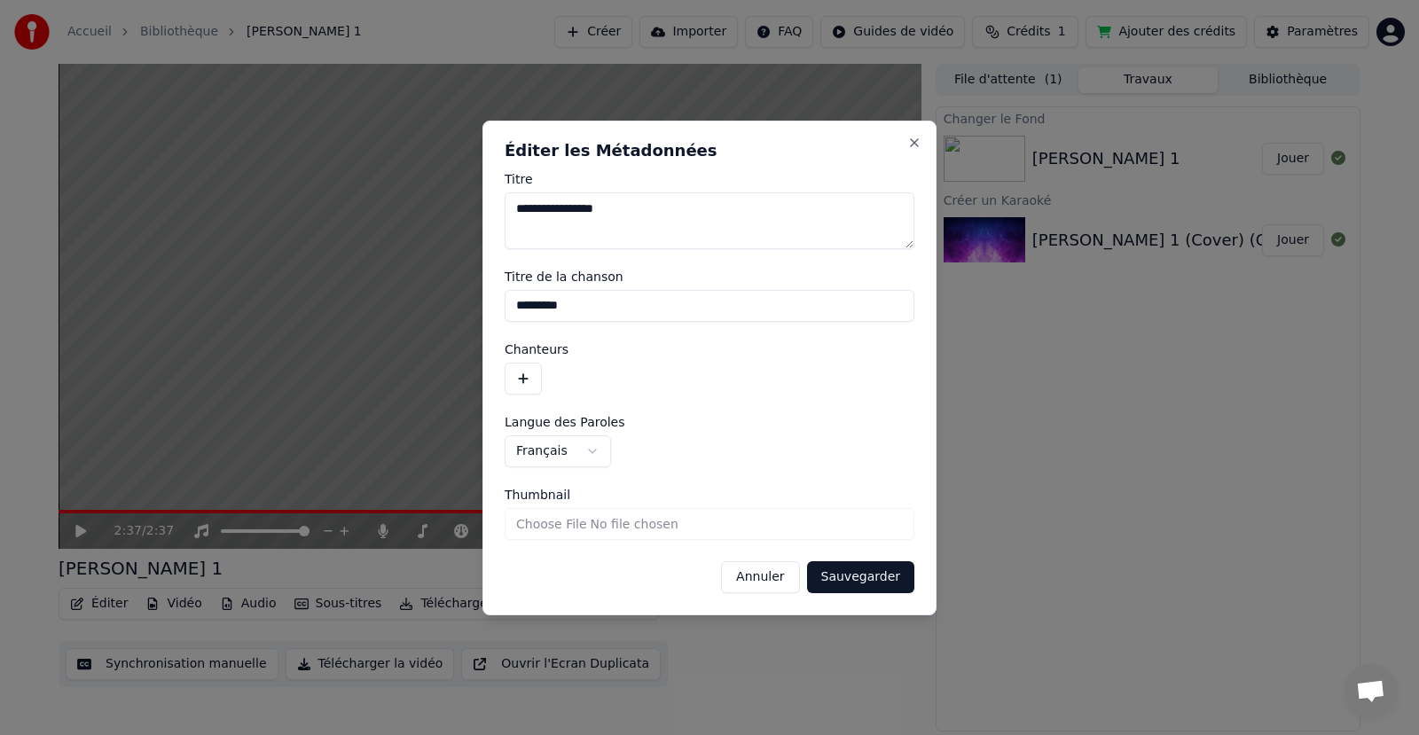
drag, startPoint x: 611, startPoint y: 207, endPoint x: 554, endPoint y: 207, distance: 56.8
click at [554, 207] on textarea "**********" at bounding box center [709, 220] width 410 height 57
type textarea "*******"
click at [630, 308] on input "*********" at bounding box center [709, 306] width 410 height 32
type input "*"
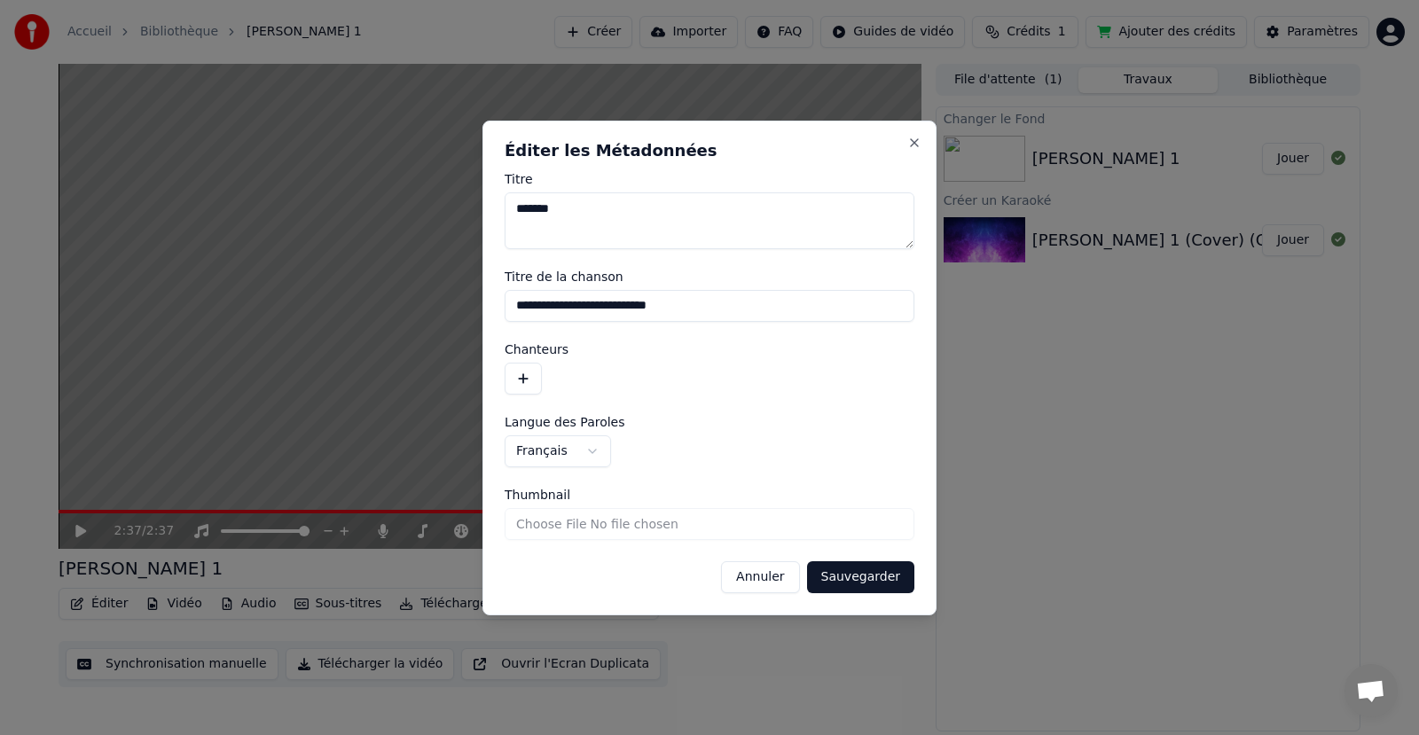
type input "**********"
click at [837, 577] on button "Sauvegarder" at bounding box center [860, 577] width 107 height 32
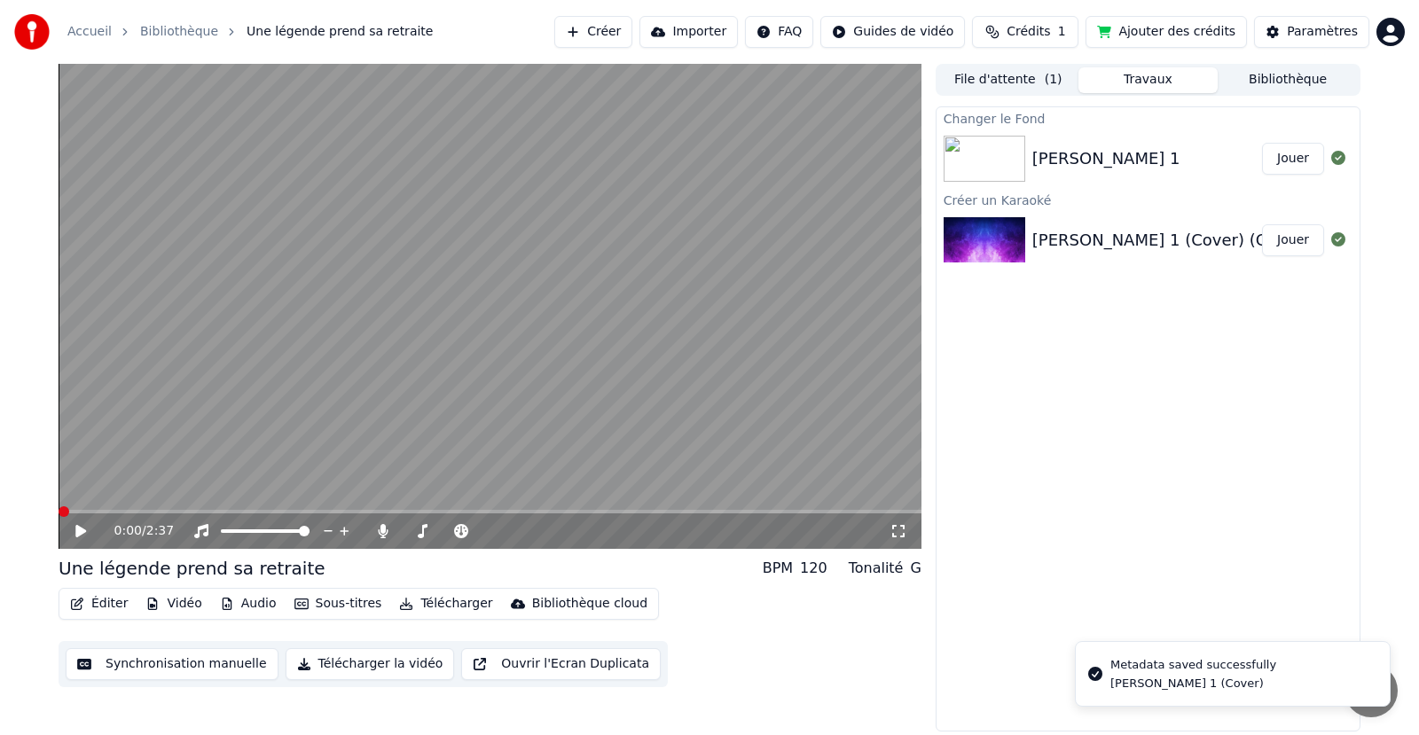
click at [984, 156] on img at bounding box center [984, 159] width 82 height 46
click at [1293, 157] on button "Jouer" at bounding box center [1293, 159] width 62 height 32
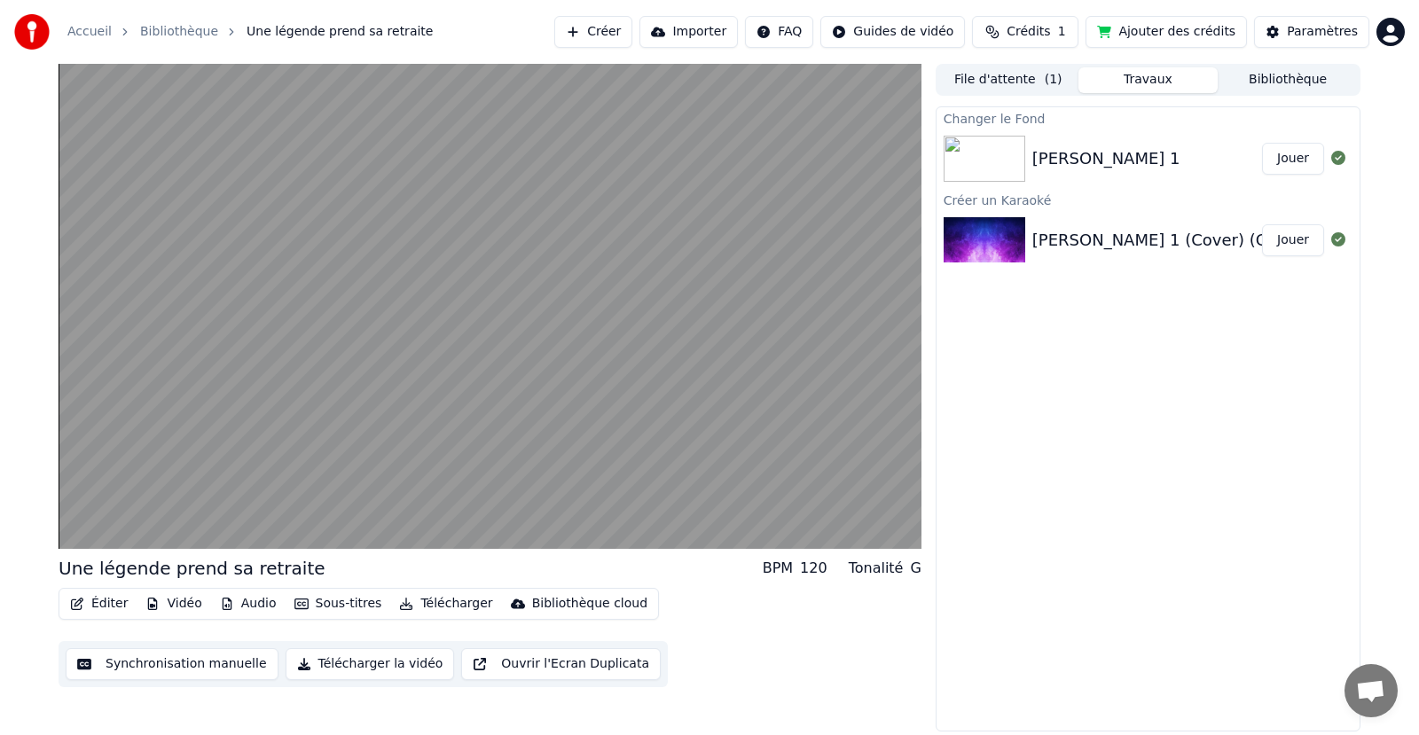
click at [1293, 157] on button "Jouer" at bounding box center [1293, 159] width 62 height 32
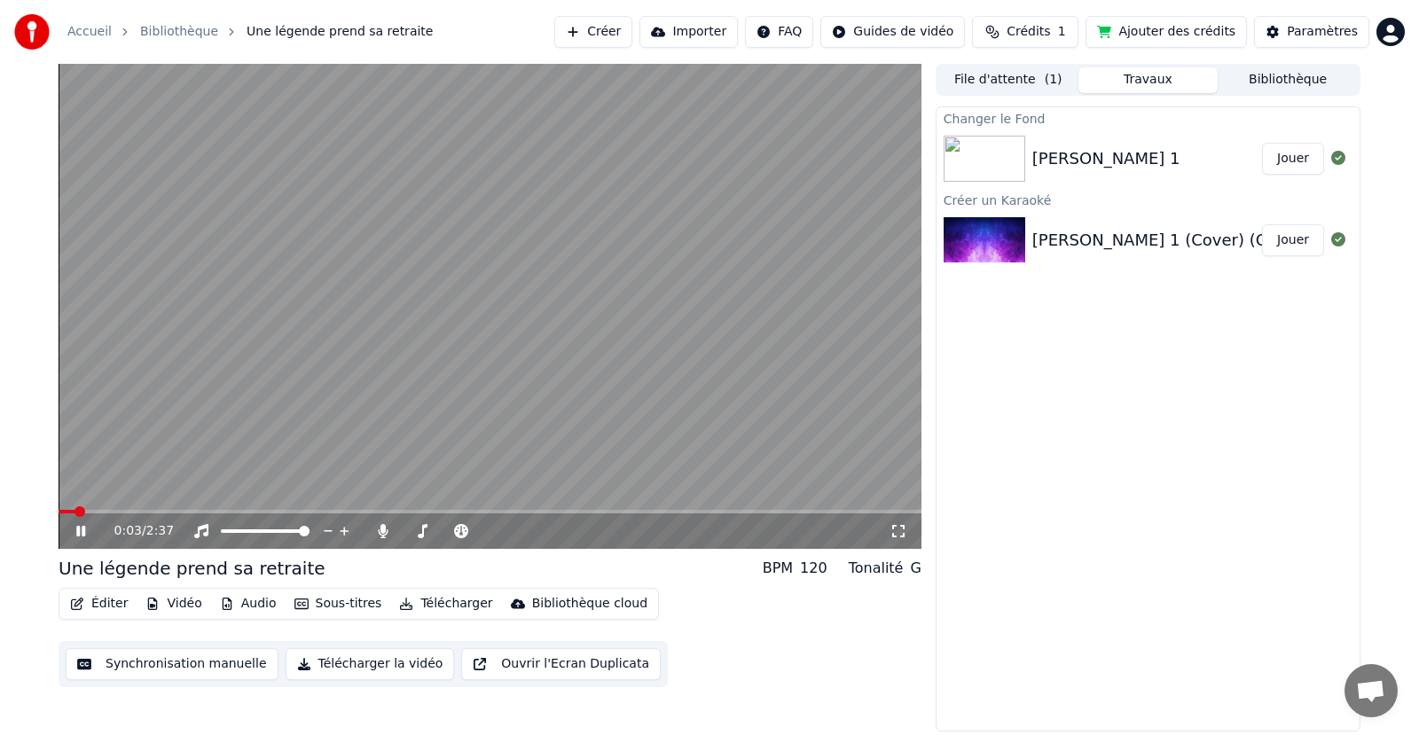
click at [81, 534] on icon at bounding box center [94, 531] width 42 height 14
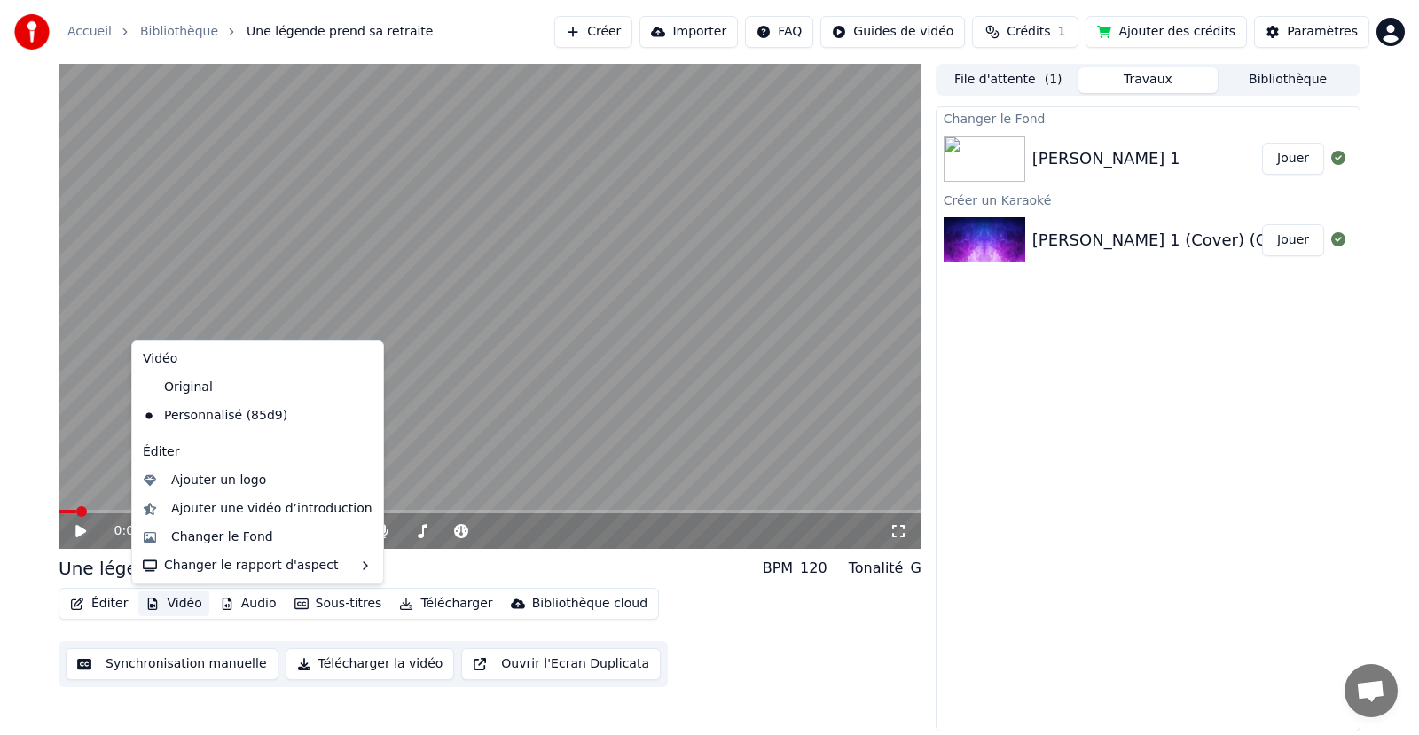
click at [174, 603] on button "Vidéo" at bounding box center [173, 603] width 70 height 25
click at [262, 543] on div "Changer le Fond" at bounding box center [271, 537] width 201 height 18
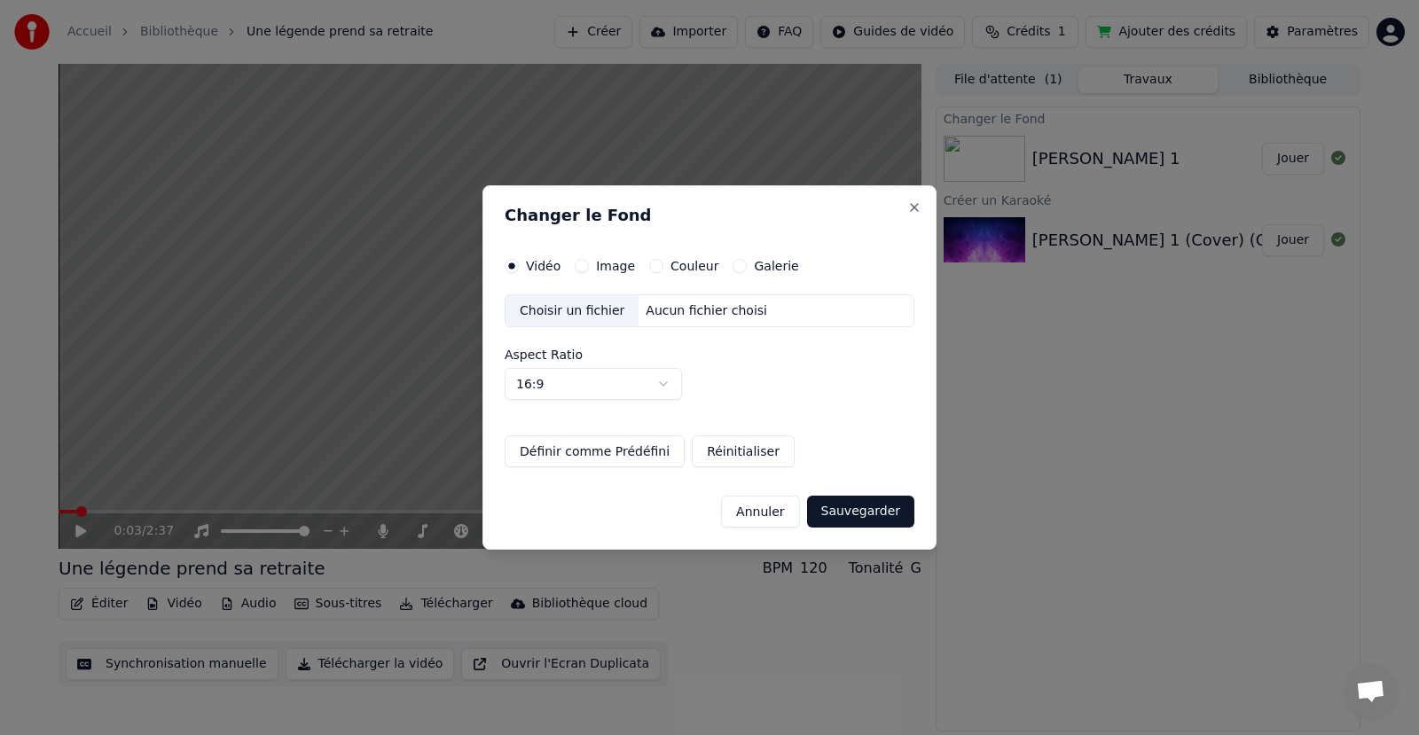
click at [754, 262] on label "Galerie" at bounding box center [776, 266] width 44 height 12
click at [744, 262] on button "Galerie" at bounding box center [739, 266] width 14 height 14
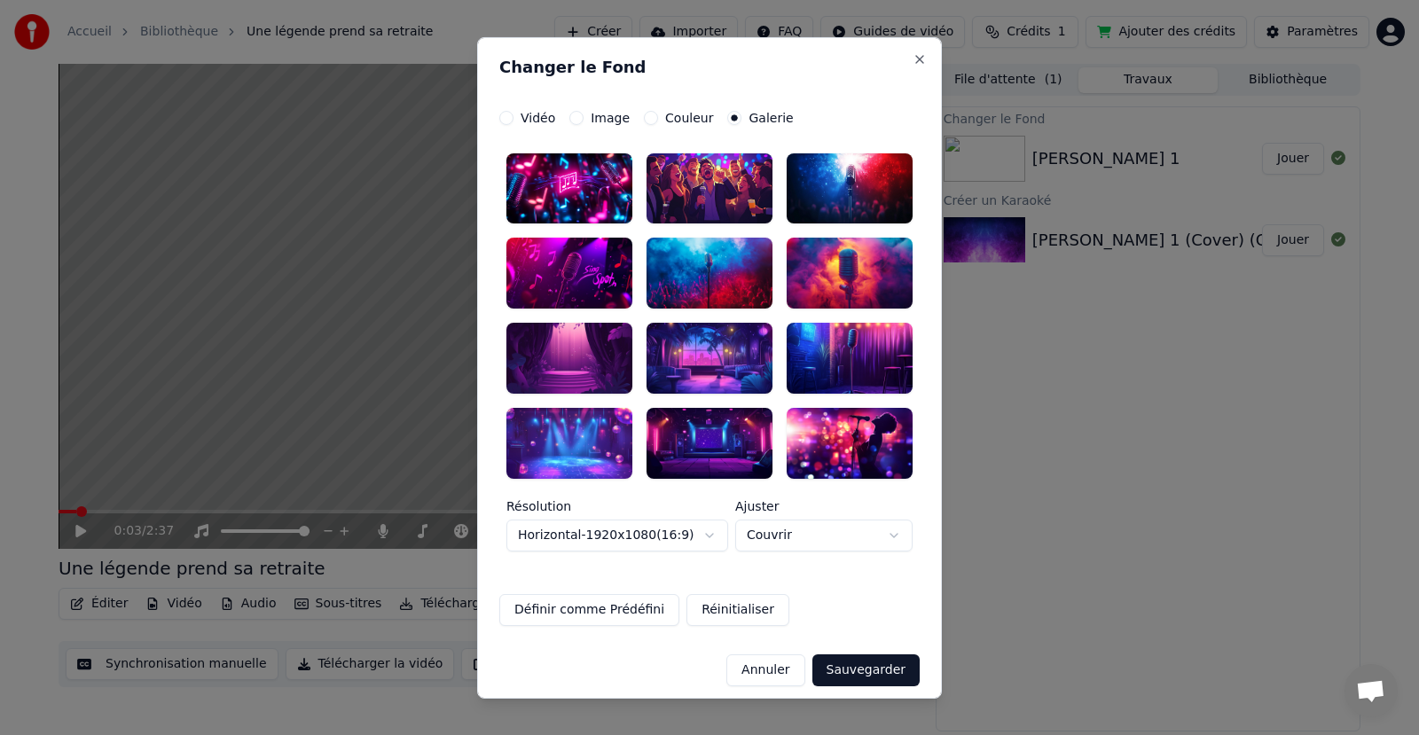
click at [763, 669] on button "Annuler" at bounding box center [765, 670] width 78 height 32
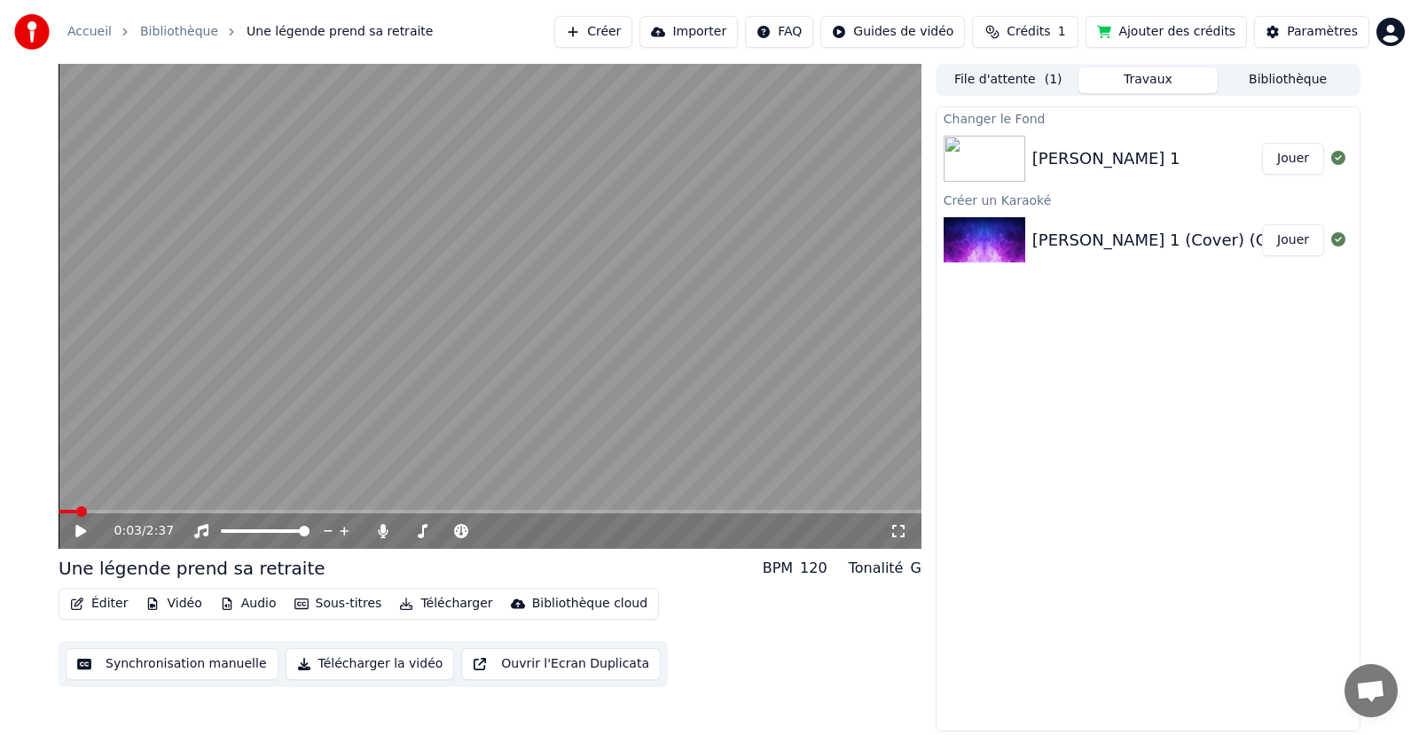
click at [114, 603] on button "Éditer" at bounding box center [99, 603] width 72 height 25
click at [161, 606] on button "Vidéo" at bounding box center [173, 603] width 70 height 25
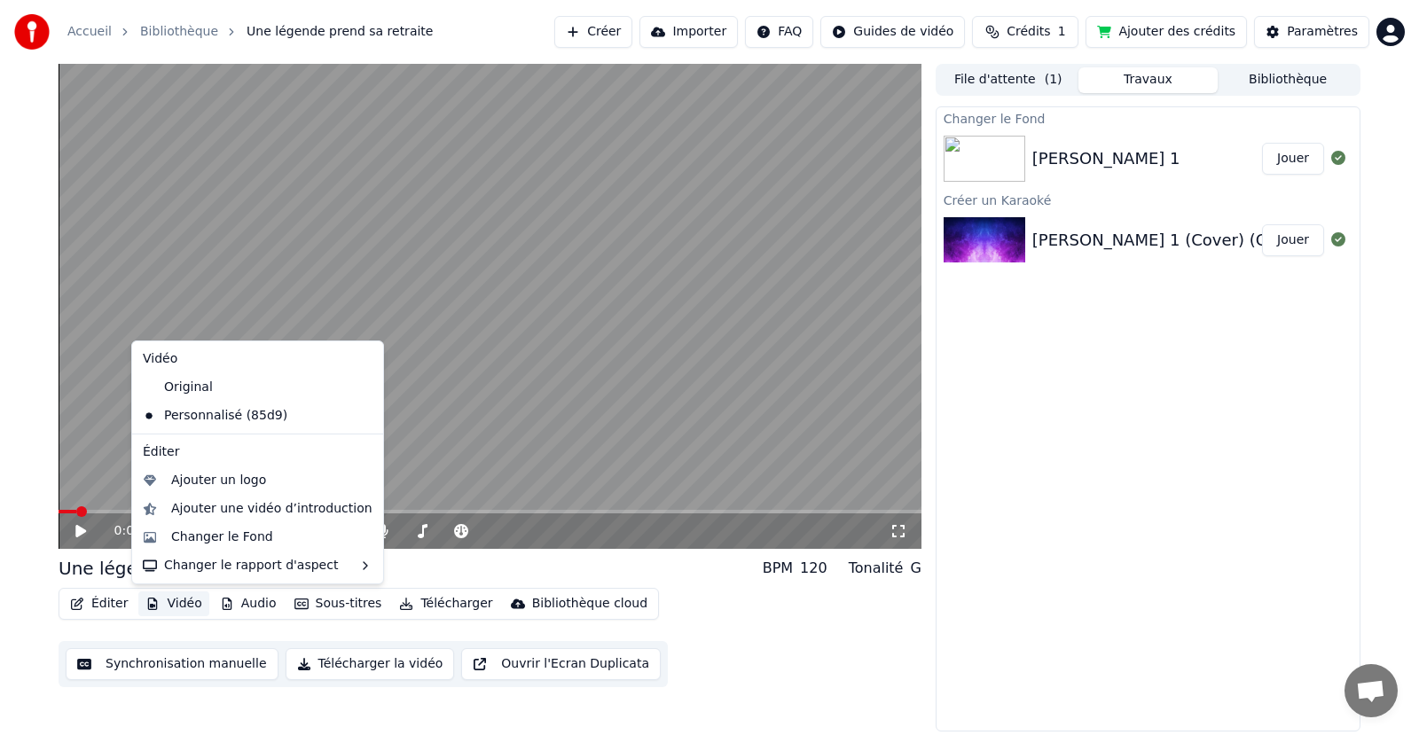
click at [171, 604] on button "Vidéo" at bounding box center [173, 603] width 70 height 25
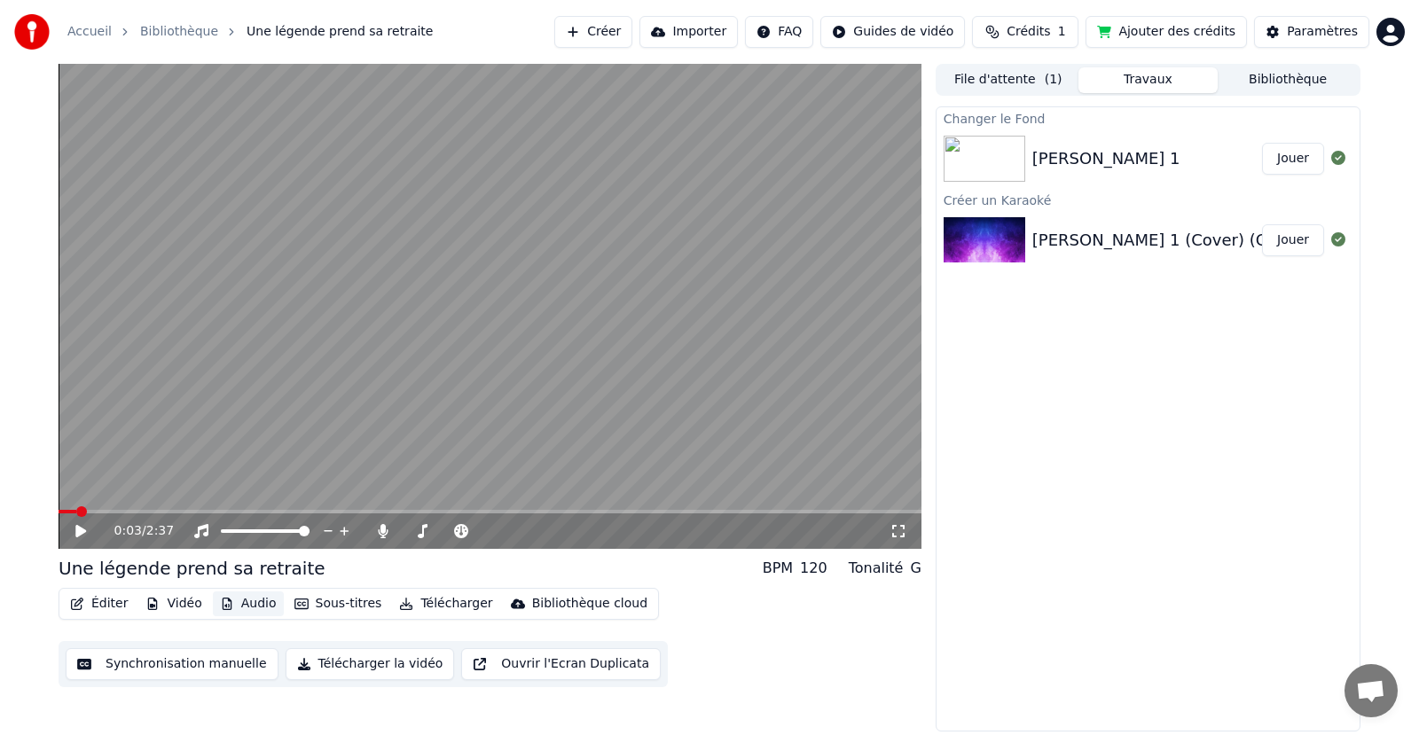
click at [242, 606] on button "Audio" at bounding box center [248, 603] width 71 height 25
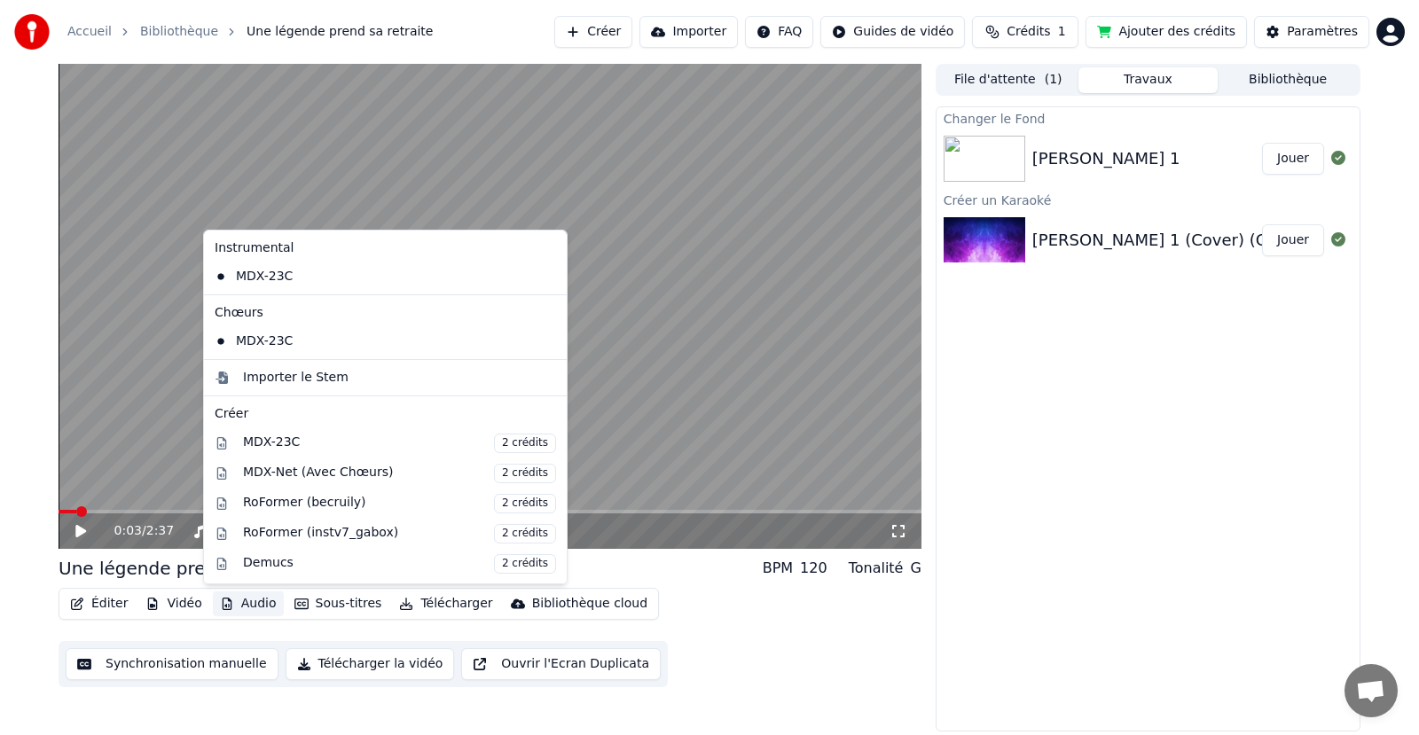
click at [242, 606] on button "Audio" at bounding box center [248, 603] width 71 height 25
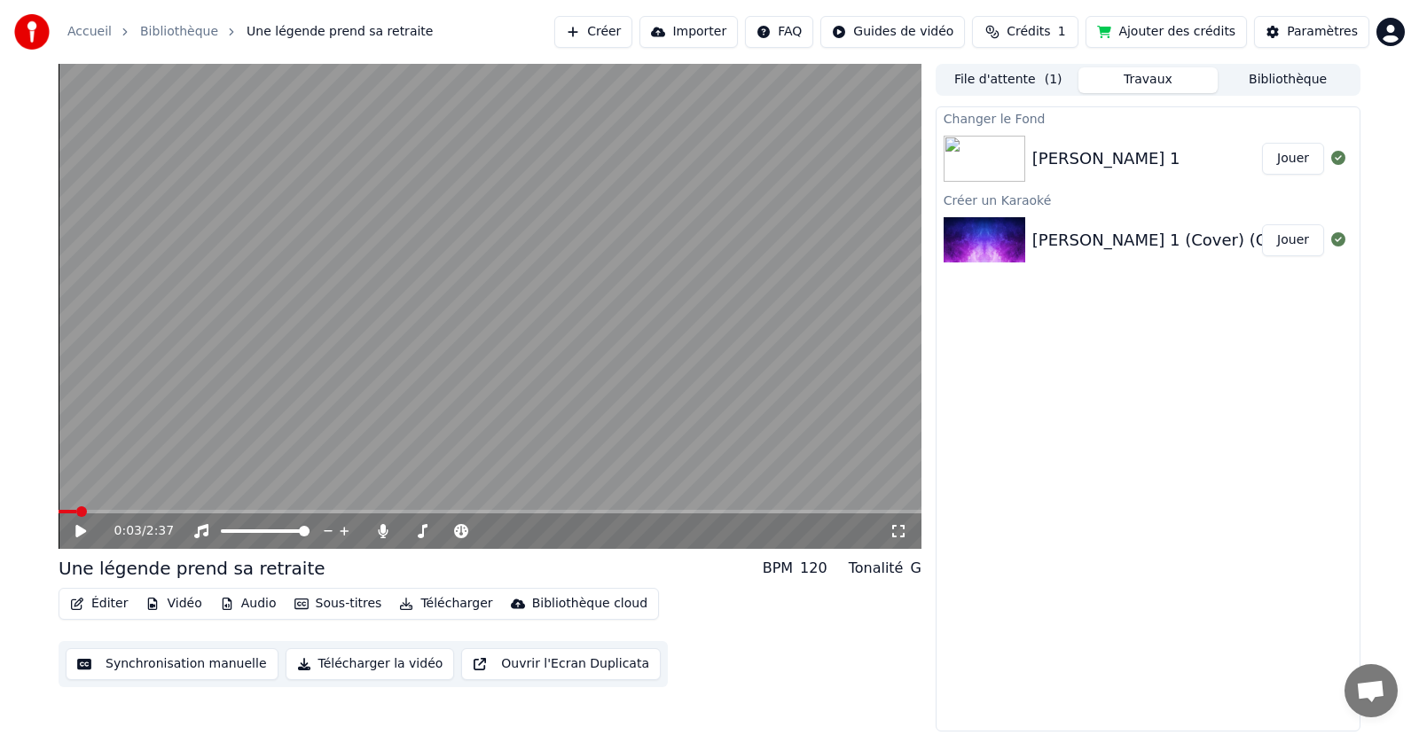
click at [814, 606] on div "Éditer Vidéo Audio Sous-titres Télécharger Bibliothèque cloud Synchronisation m…" at bounding box center [490, 637] width 863 height 99
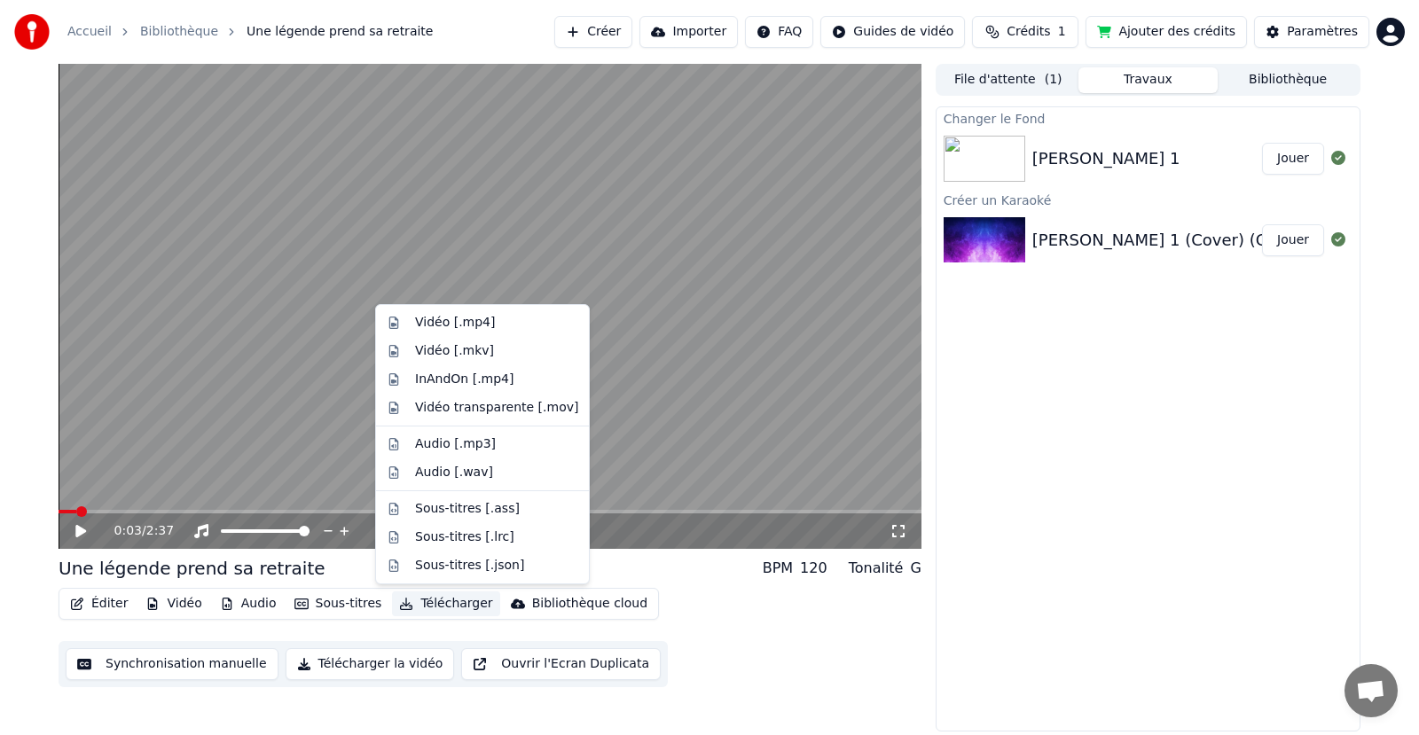
click at [420, 605] on button "Télécharger" at bounding box center [445, 603] width 107 height 25
click at [1190, 436] on div "Changer le Fond [PERSON_NAME] 1 Jouer Créer un Karaoké [PERSON_NAME] 1 (Cover) …" at bounding box center [1147, 418] width 425 height 625
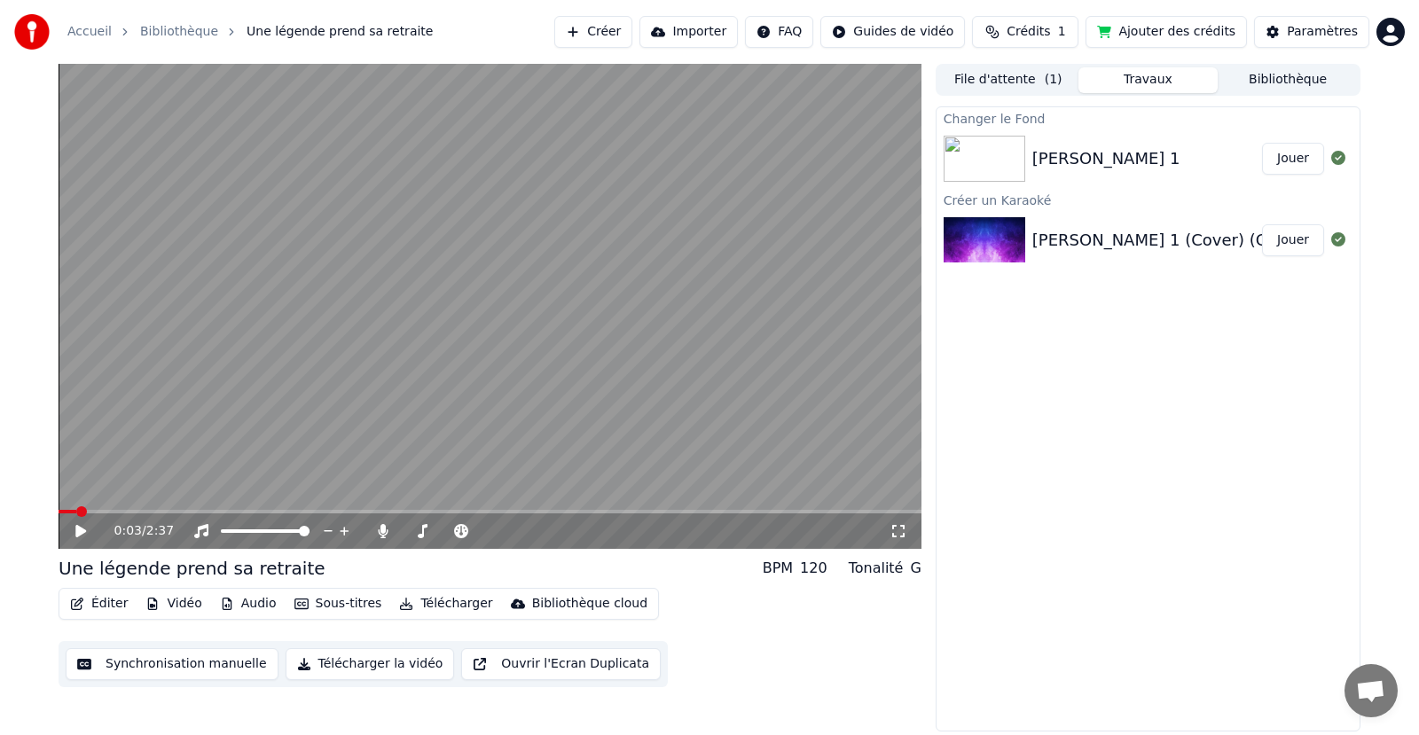
click at [982, 157] on img at bounding box center [984, 159] width 82 height 46
click at [1280, 158] on button "Jouer" at bounding box center [1293, 159] width 62 height 32
click at [80, 529] on icon at bounding box center [80, 531] width 9 height 11
click at [981, 164] on img at bounding box center [984, 159] width 82 height 46
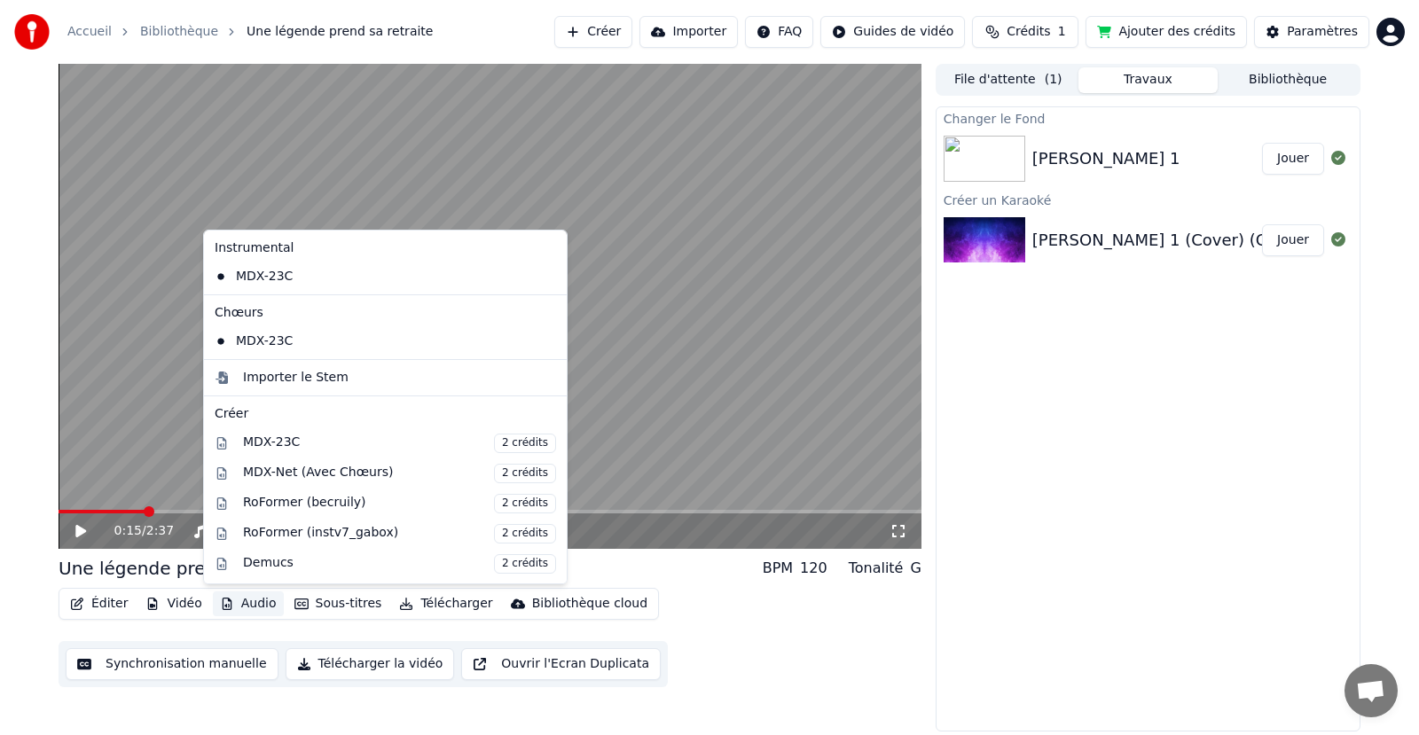
click at [250, 606] on button "Audio" at bounding box center [248, 603] width 71 height 25
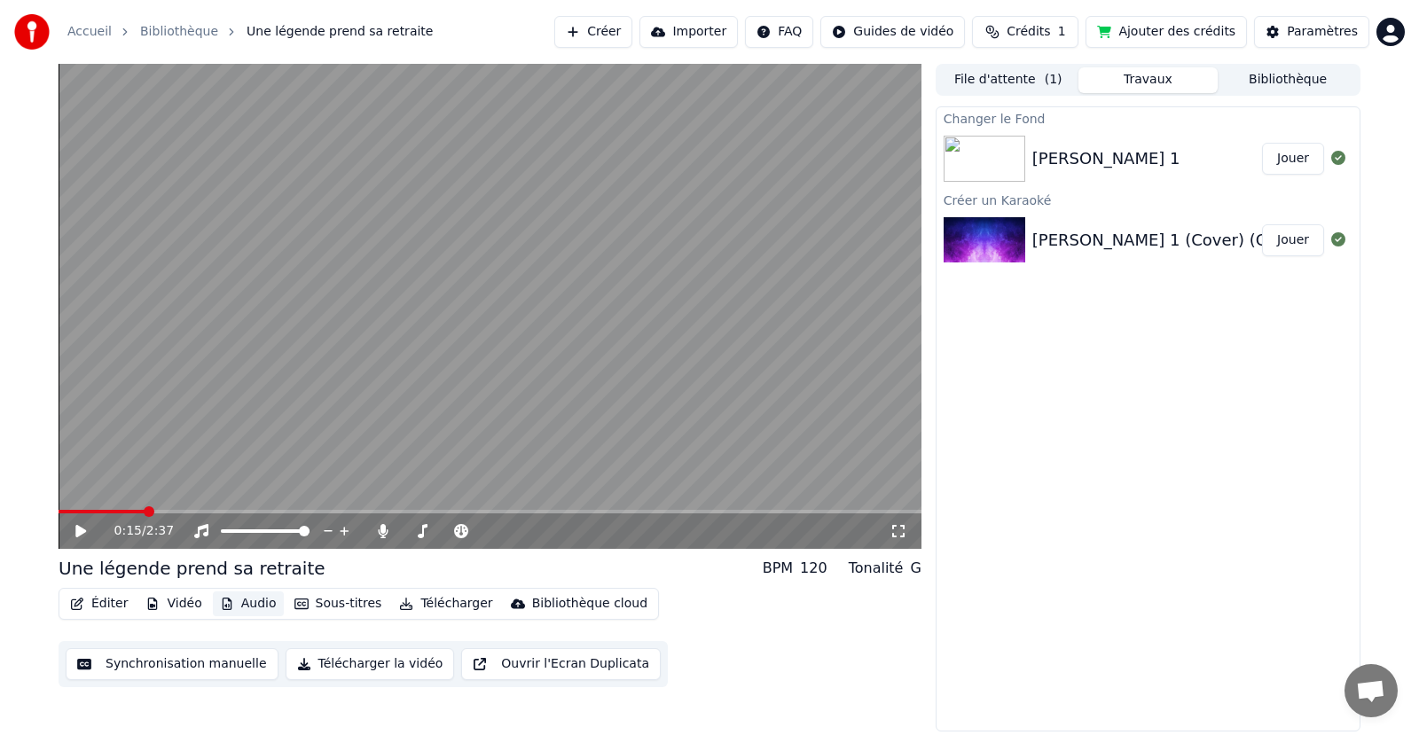
click at [251, 607] on button "Audio" at bounding box center [248, 603] width 71 height 25
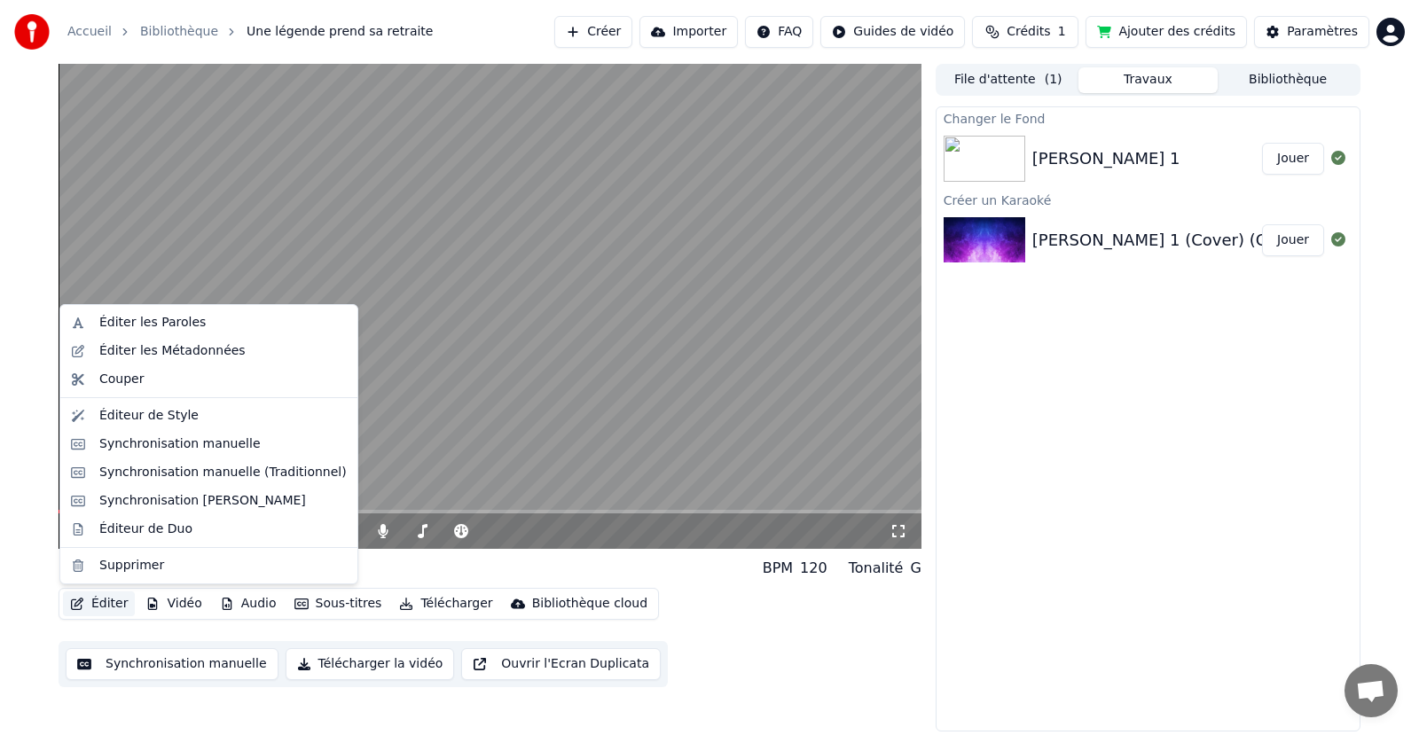
click at [98, 604] on button "Éditer" at bounding box center [99, 603] width 72 height 25
click at [173, 325] on div "Éditer les Paroles" at bounding box center [152, 323] width 106 height 18
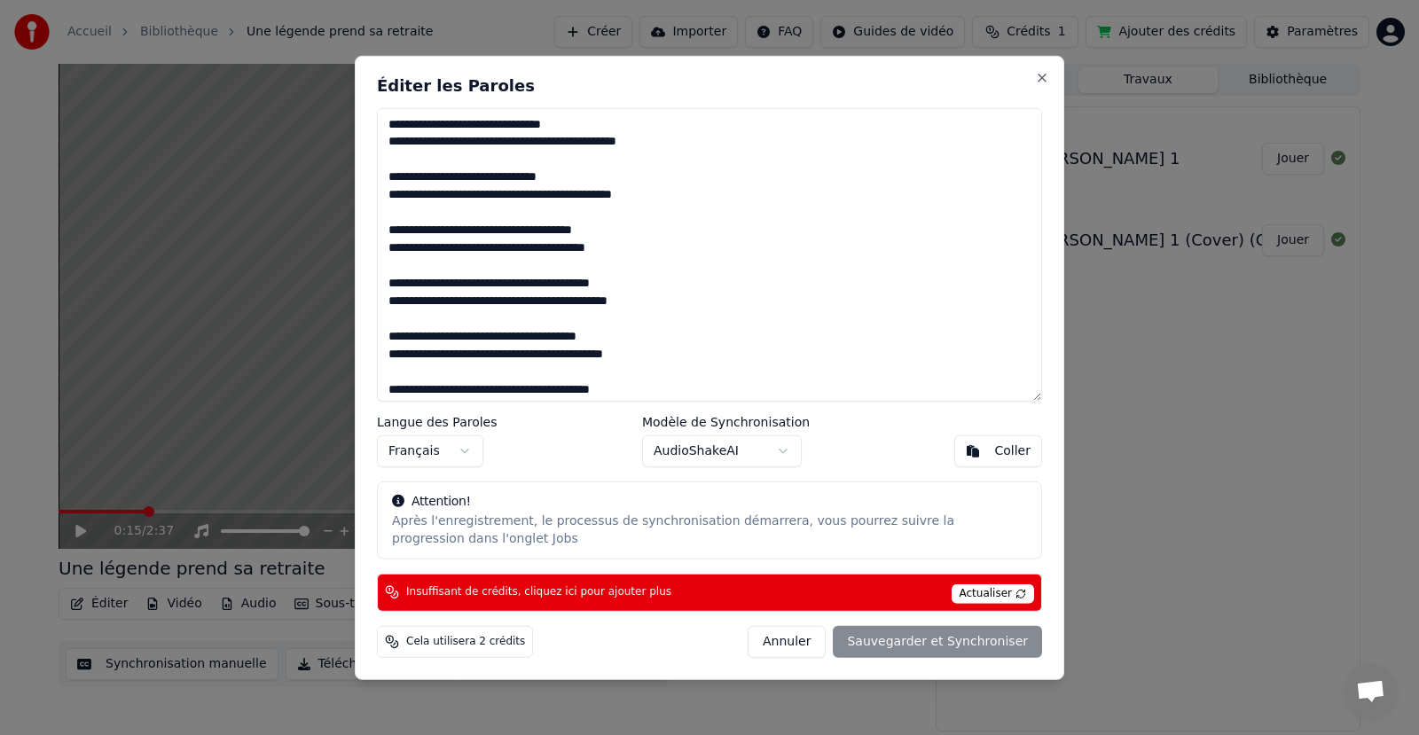
drag, startPoint x: 424, startPoint y: 123, endPoint x: 455, endPoint y: 121, distance: 31.1
click at [455, 121] on textarea at bounding box center [709, 254] width 665 height 294
type textarea "**********"
click at [874, 476] on div "Éditer les Paroles Langue des Paroles Français Modèle de Synchronisation AudioS…" at bounding box center [709, 367] width 709 height 624
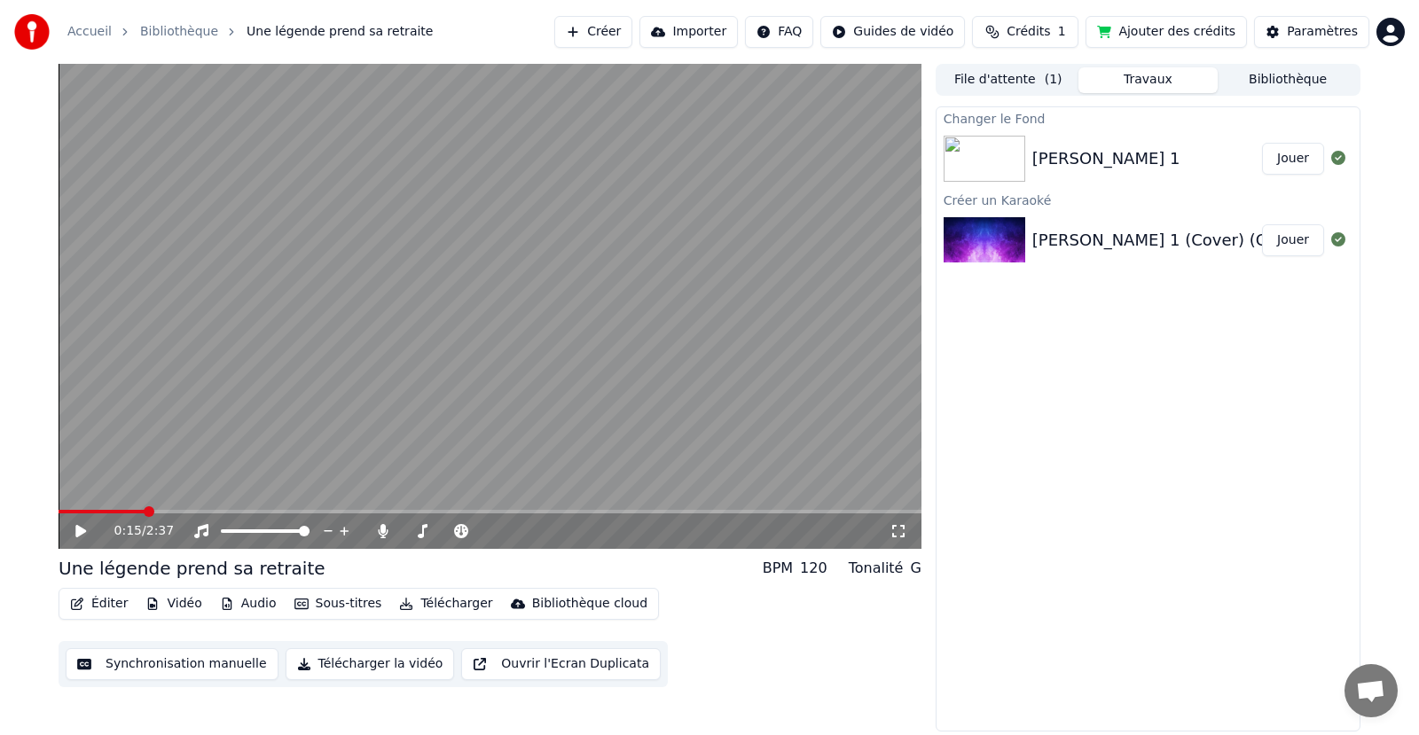
click at [1150, 411] on div "Changer le Fond [PERSON_NAME] 1 Jouer Créer un Karaoké [PERSON_NAME] 1 (Cover) …" at bounding box center [1147, 418] width 425 height 625
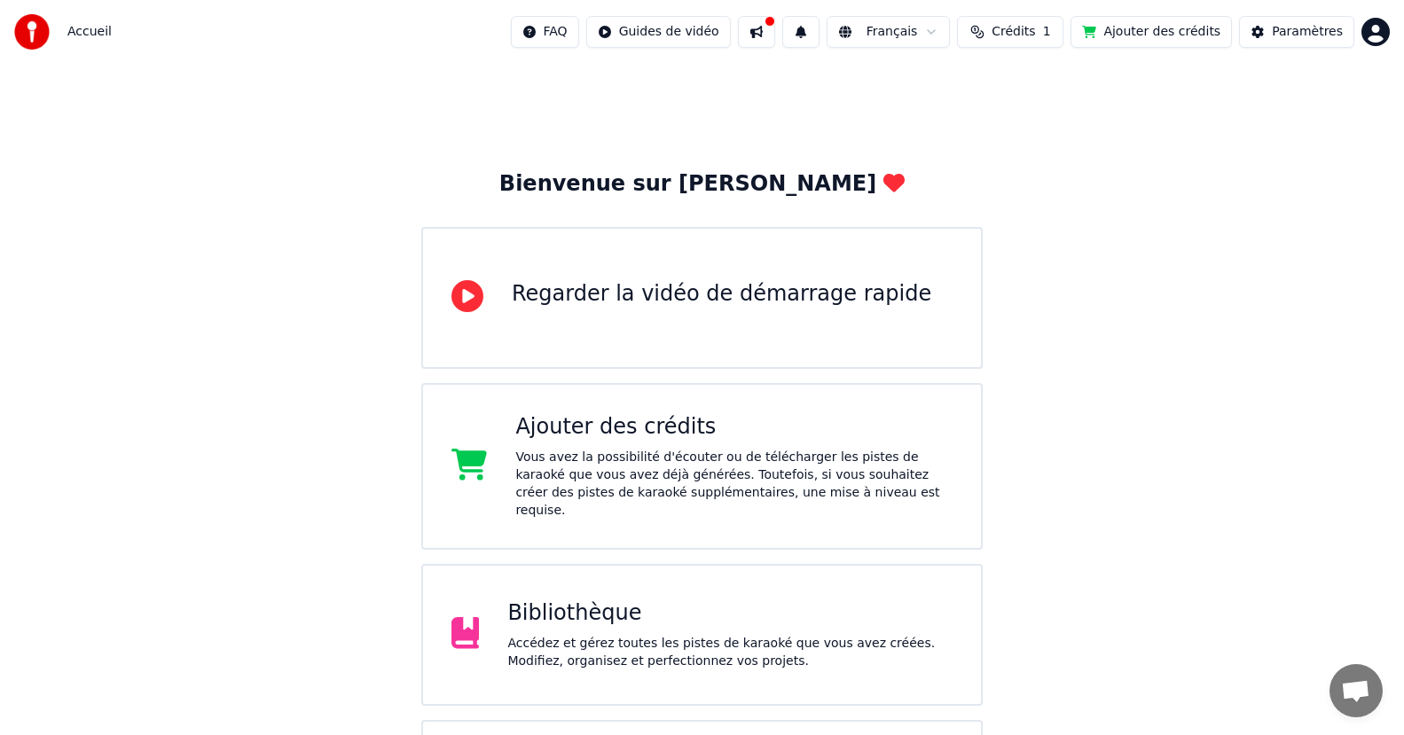
click at [666, 635] on div "Accédez et gérez toutes les pistes de karaoké que vous avez créées. Modifiez, o…" at bounding box center [729, 652] width 445 height 35
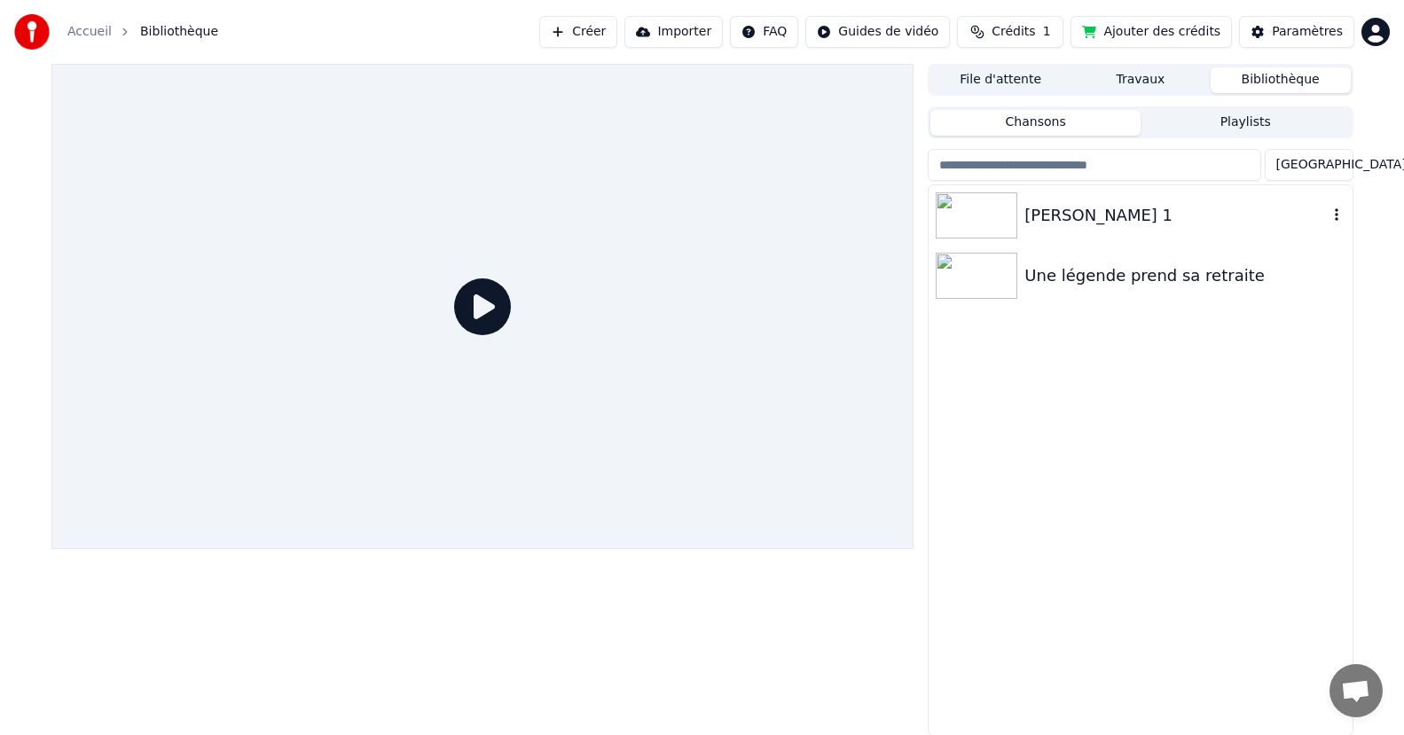
click at [974, 205] on img at bounding box center [976, 215] width 82 height 46
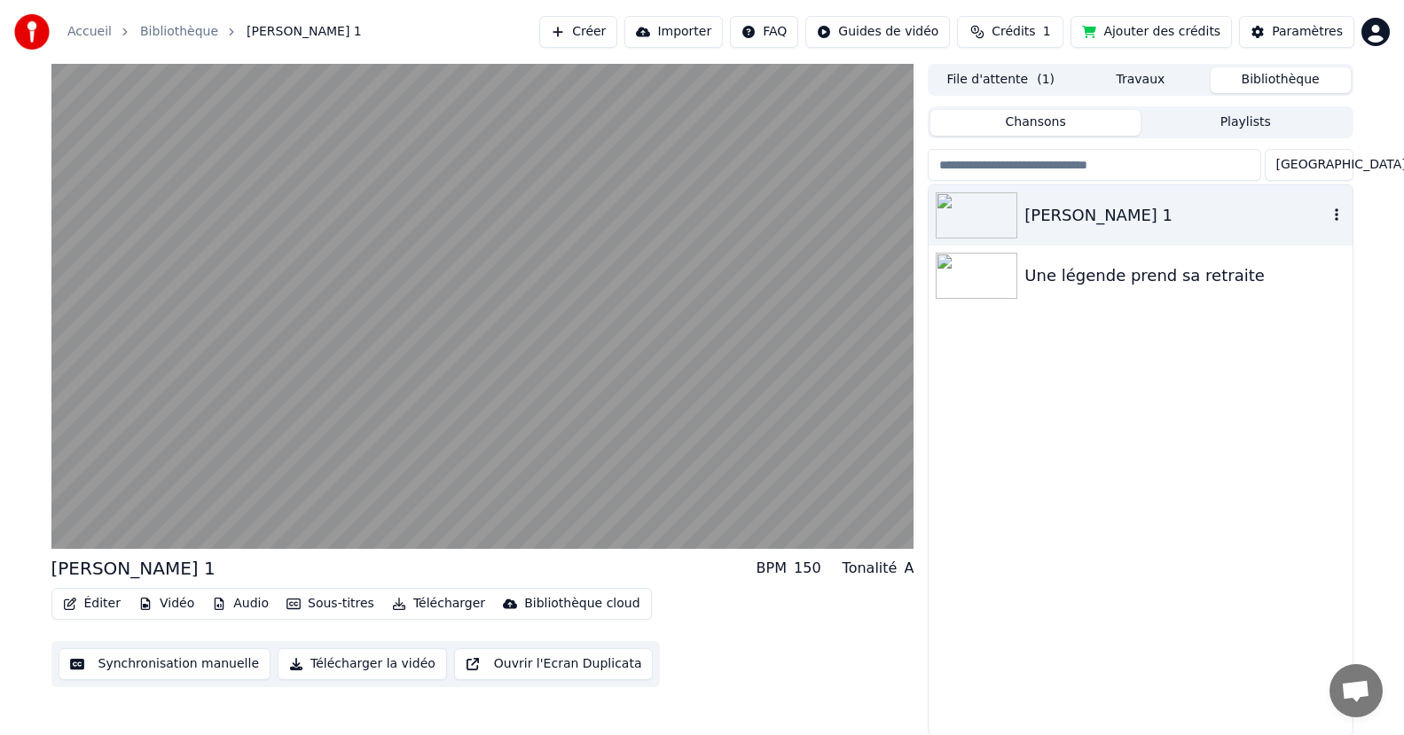
click at [974, 205] on img at bounding box center [976, 215] width 82 height 46
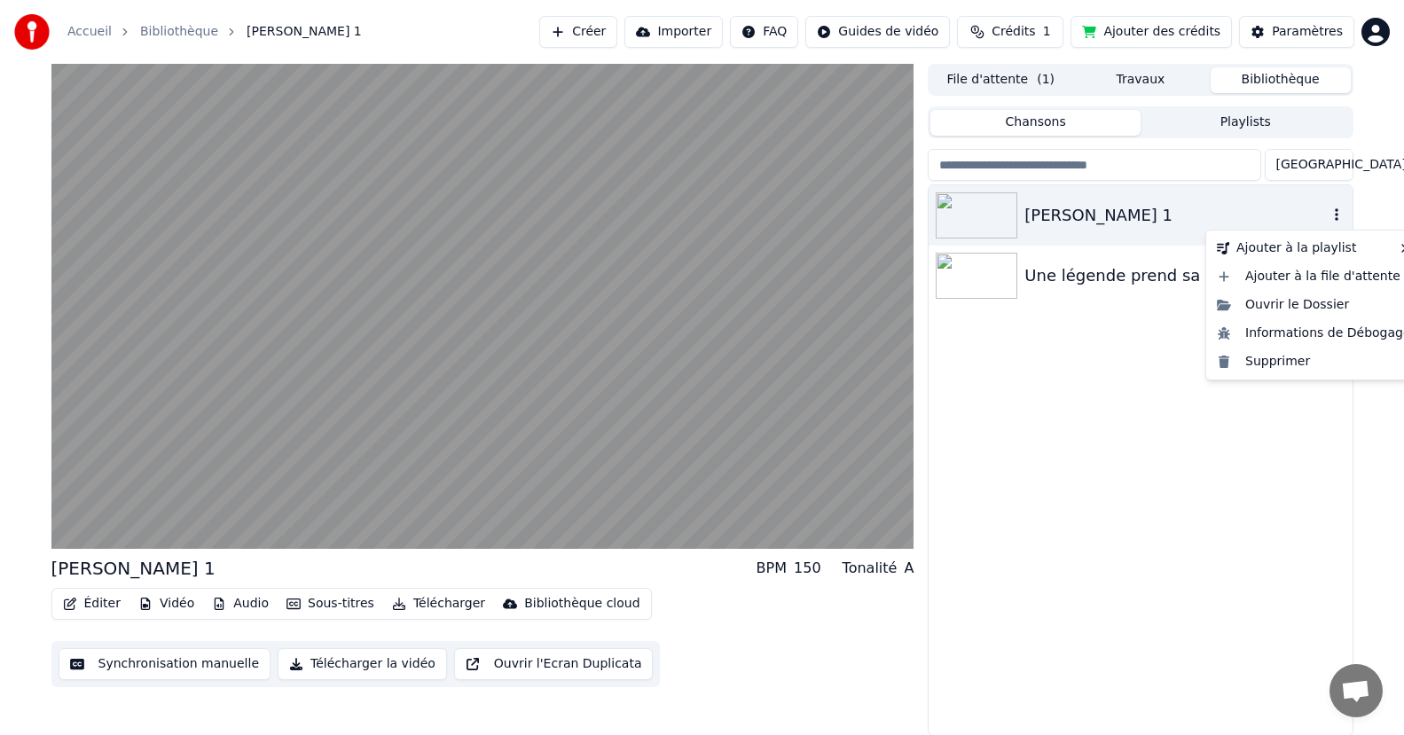
click at [1340, 209] on icon "button" at bounding box center [1336, 214] width 18 height 14
click at [1263, 362] on div "Supprimer" at bounding box center [1313, 362] width 208 height 28
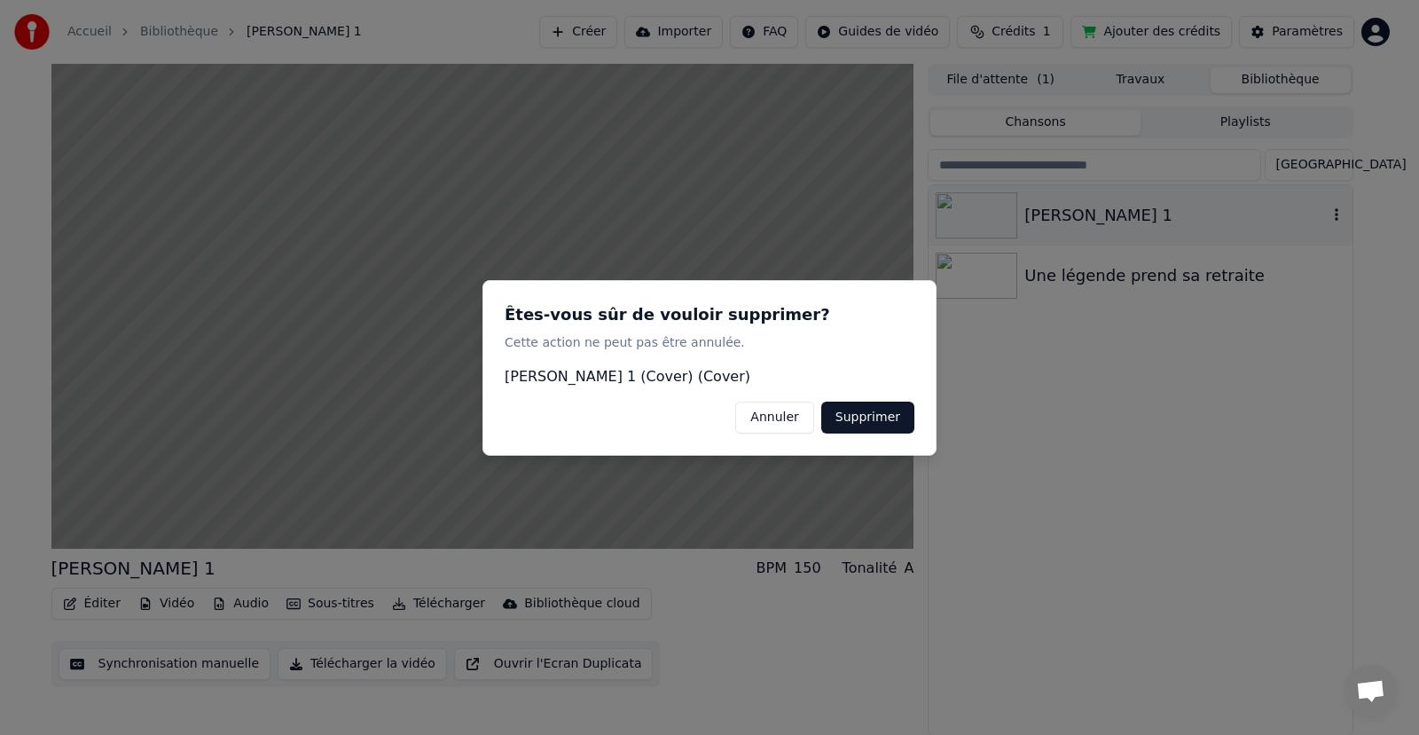
click at [865, 418] on button "Supprimer" at bounding box center [867, 417] width 93 height 32
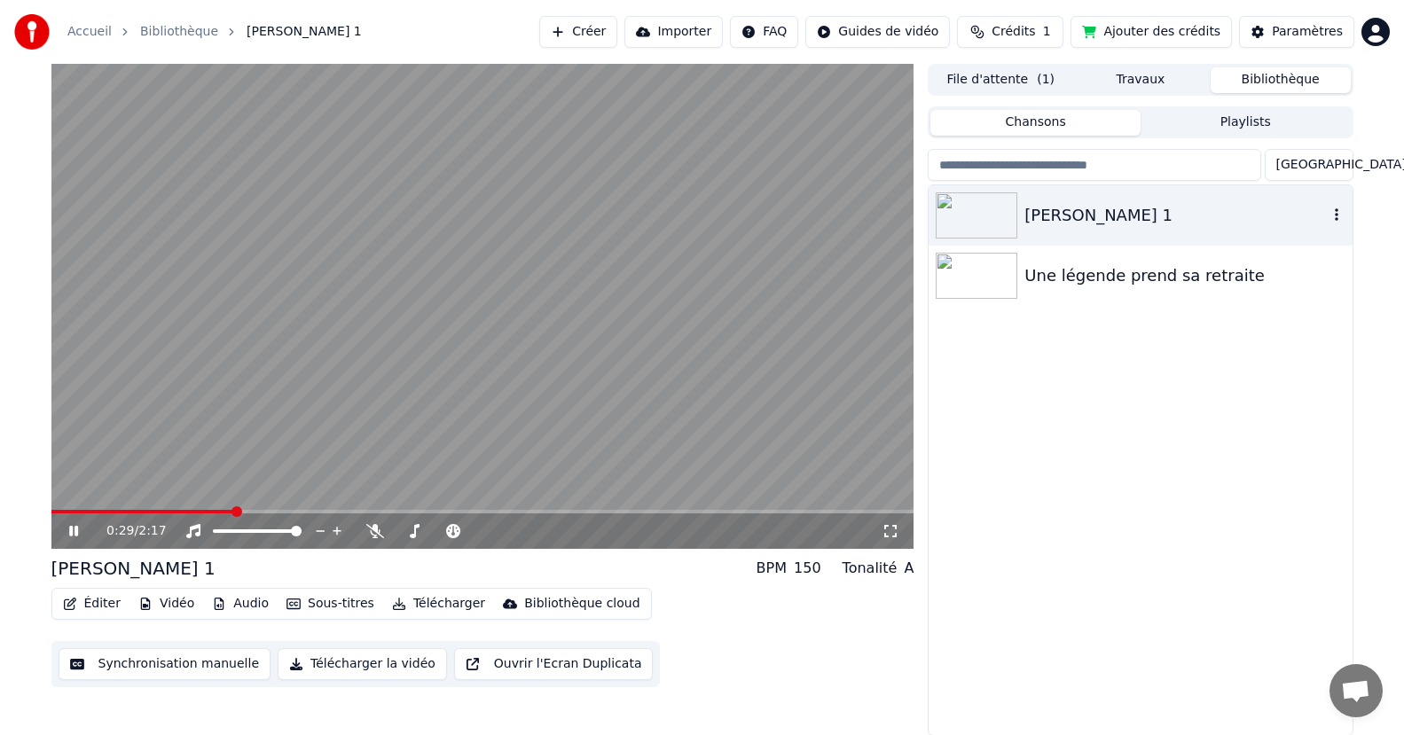
click at [74, 528] on icon at bounding box center [87, 531] width 42 height 14
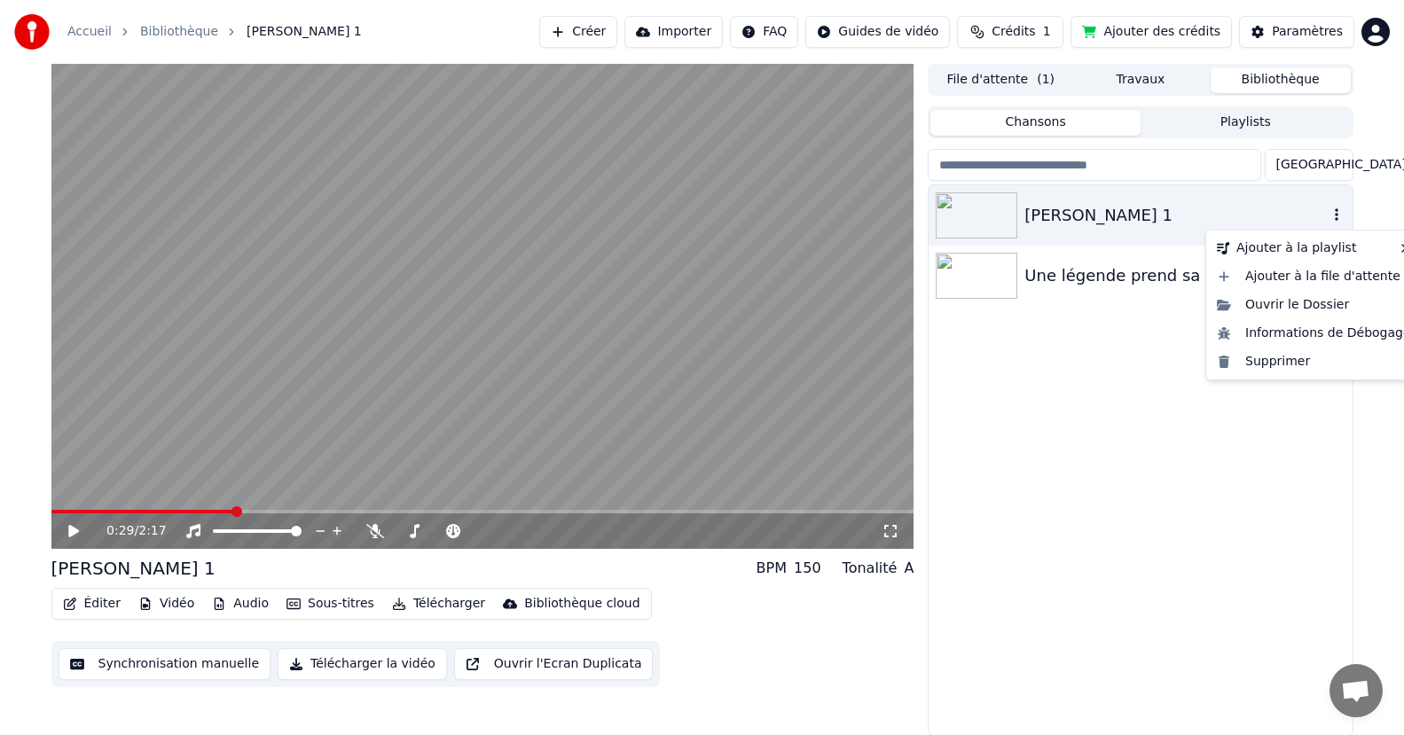
click at [1330, 210] on icon "button" at bounding box center [1336, 214] width 18 height 14
click at [1240, 363] on div "Supprimer" at bounding box center [1313, 362] width 208 height 28
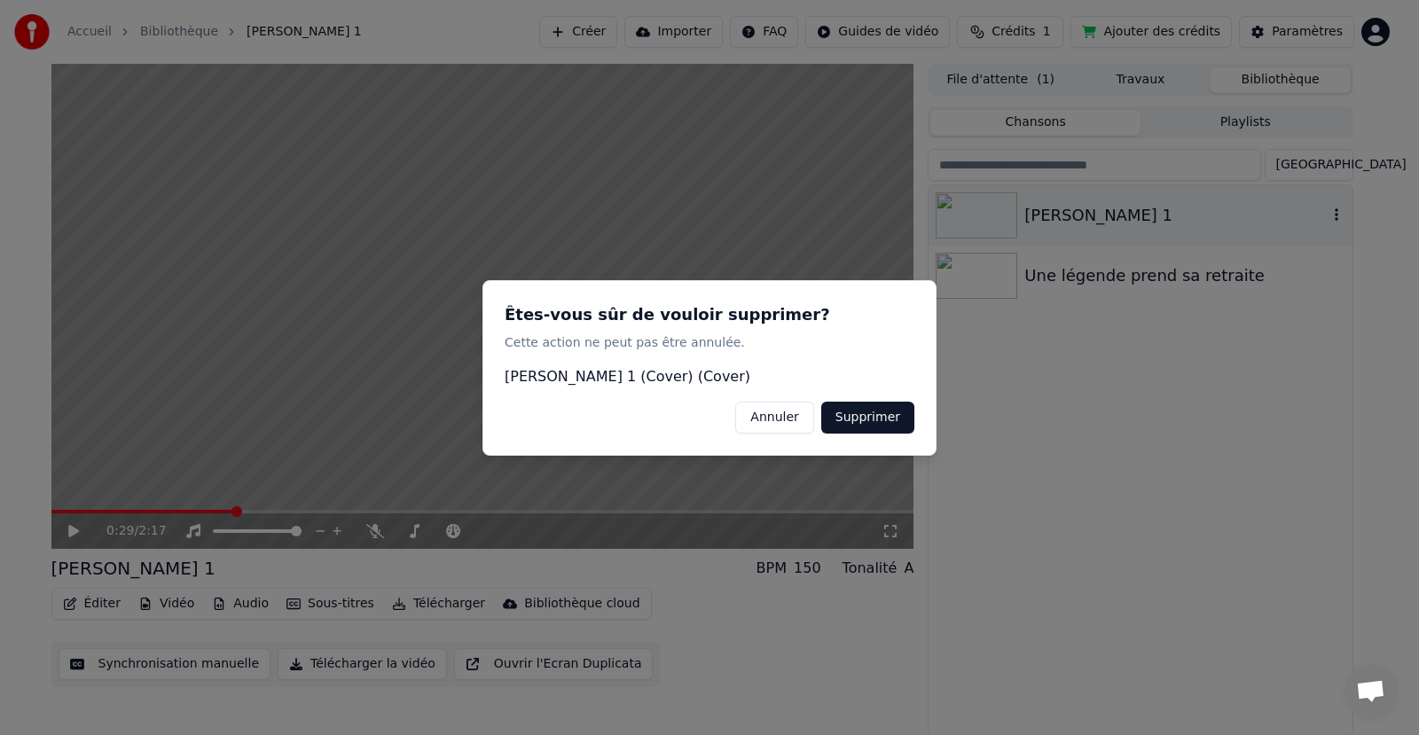
click at [850, 414] on button "Supprimer" at bounding box center [867, 417] width 93 height 32
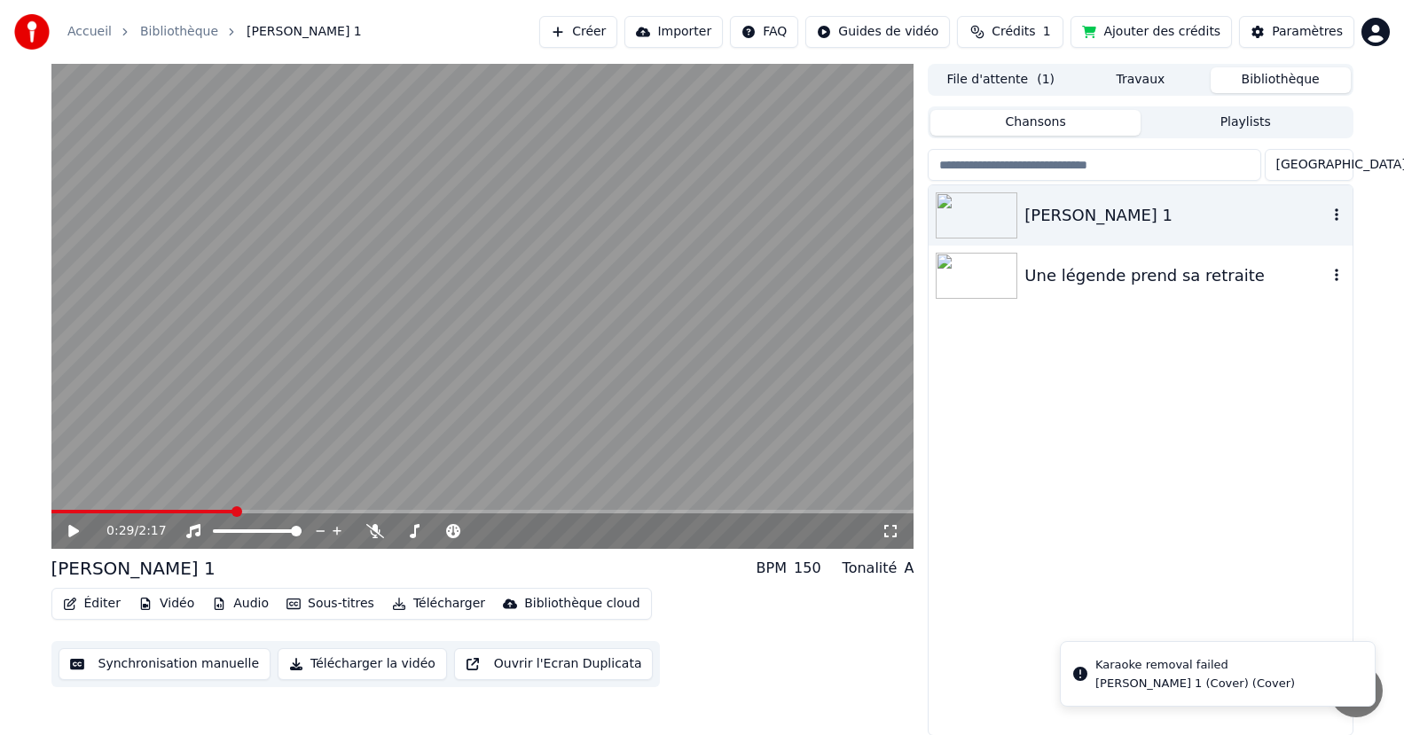
click at [981, 279] on img at bounding box center [976, 276] width 82 height 46
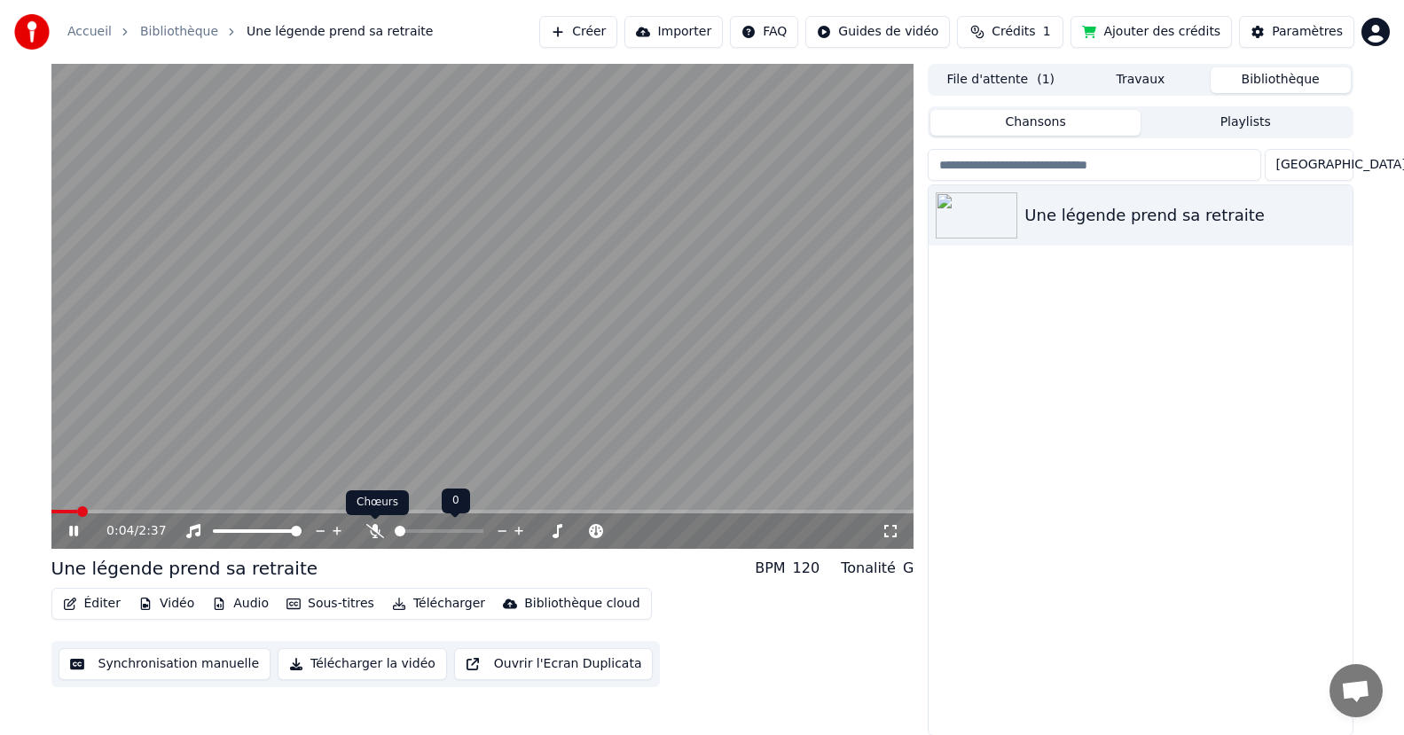
click at [371, 524] on icon at bounding box center [375, 531] width 18 height 14
click at [69, 528] on icon at bounding box center [73, 531] width 9 height 11
click at [51, 509] on span at bounding box center [56, 511] width 11 height 11
click at [68, 526] on icon at bounding box center [73, 531] width 11 height 12
click at [72, 527] on icon at bounding box center [73, 531] width 9 height 11
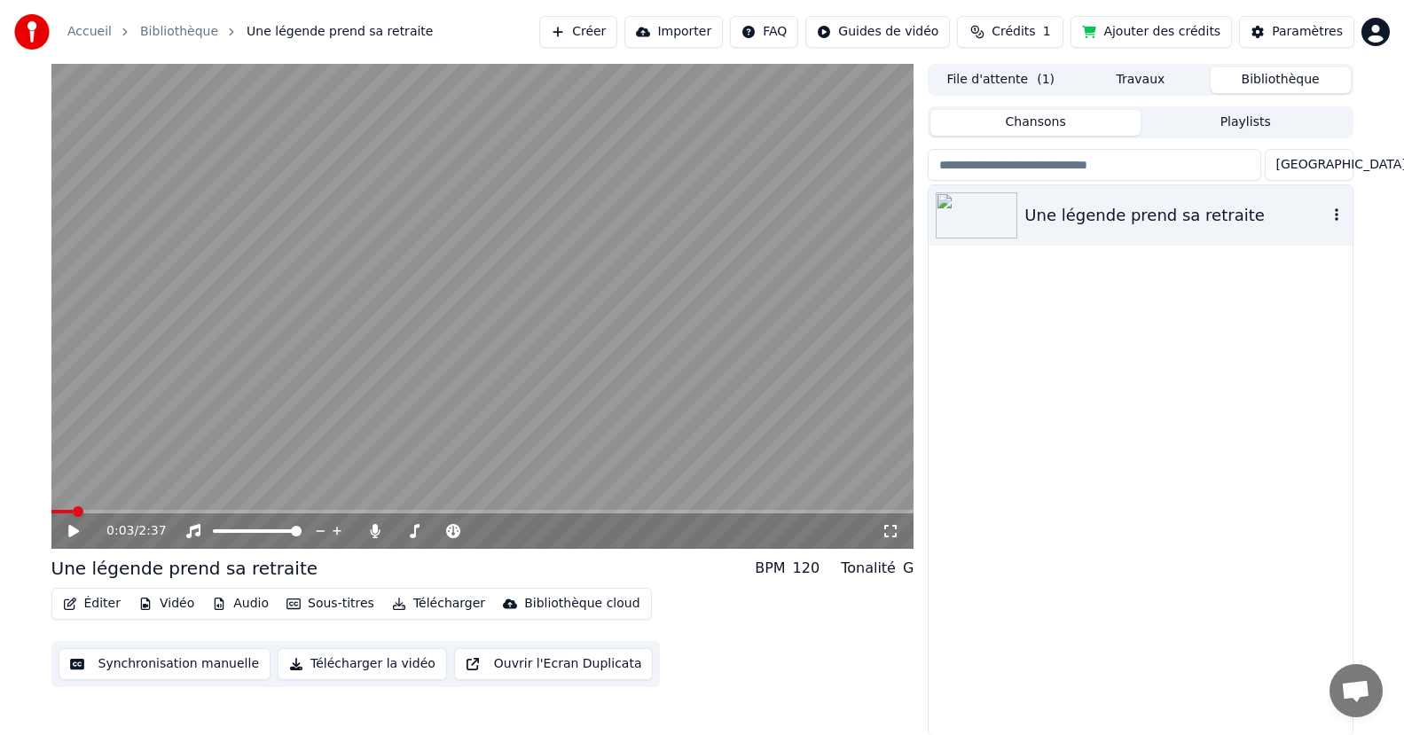
click at [1063, 213] on div "Une légende prend sa retraite" at bounding box center [1175, 215] width 302 height 25
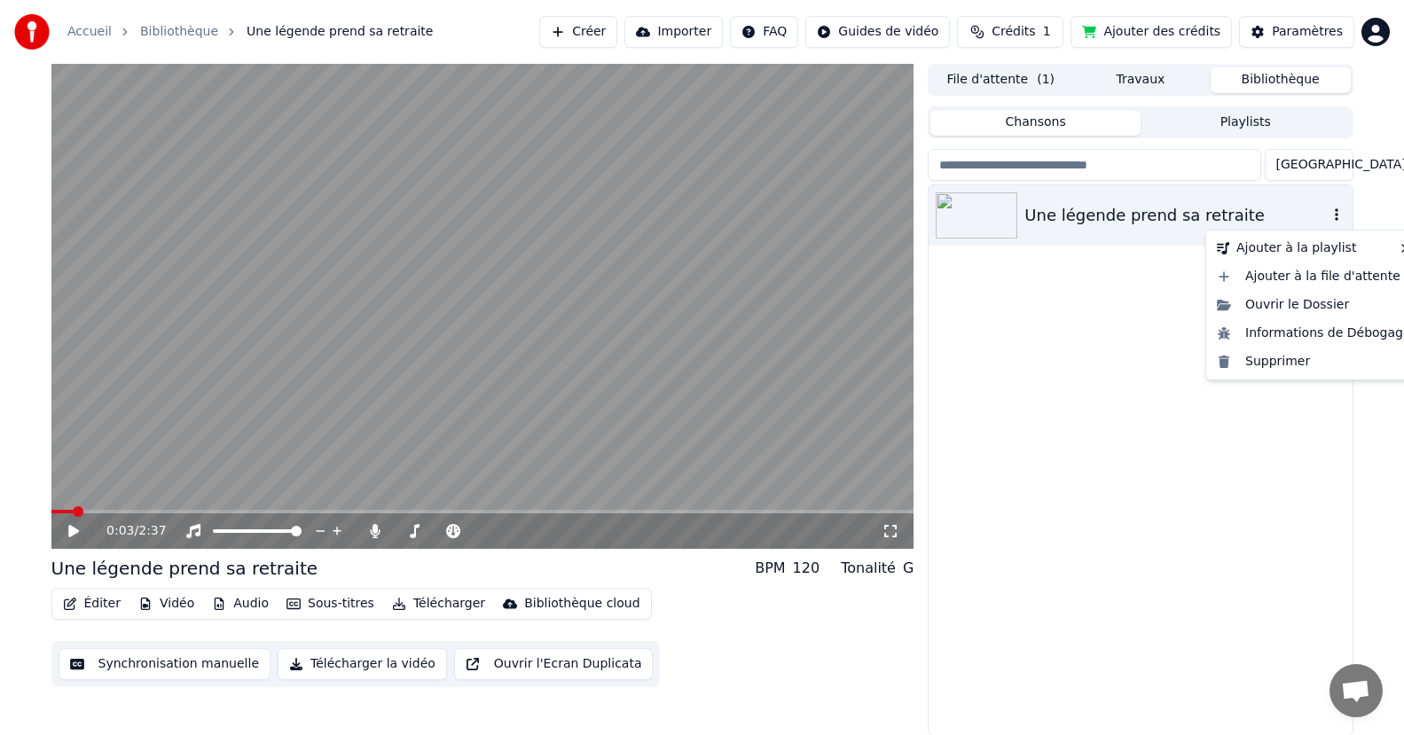
click at [1334, 213] on icon "button" at bounding box center [1336, 214] width 18 height 14
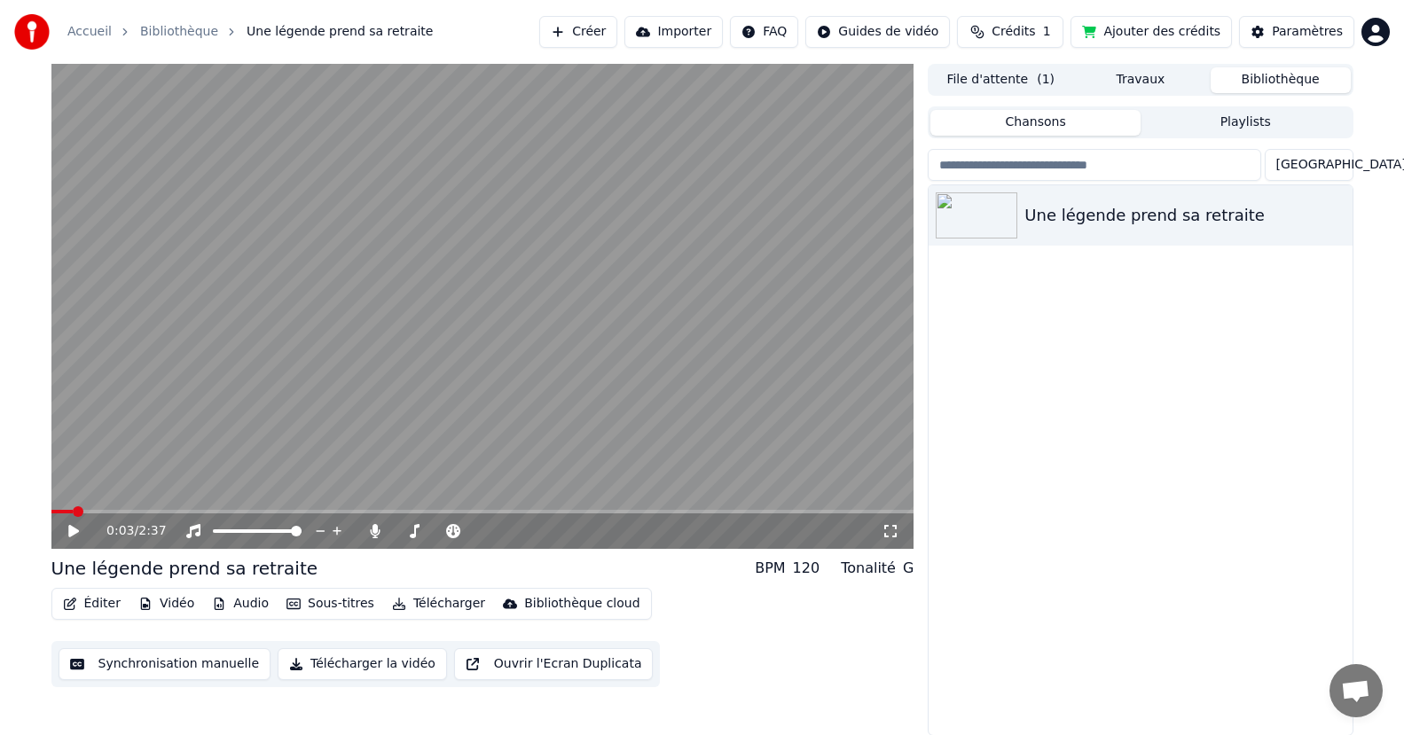
click at [1145, 29] on button "Ajouter des crédits" at bounding box center [1150, 32] width 161 height 32
click at [969, 222] on img at bounding box center [976, 215] width 82 height 46
click at [51, 506] on span at bounding box center [56, 511] width 11 height 11
click at [70, 529] on icon at bounding box center [73, 531] width 11 height 12
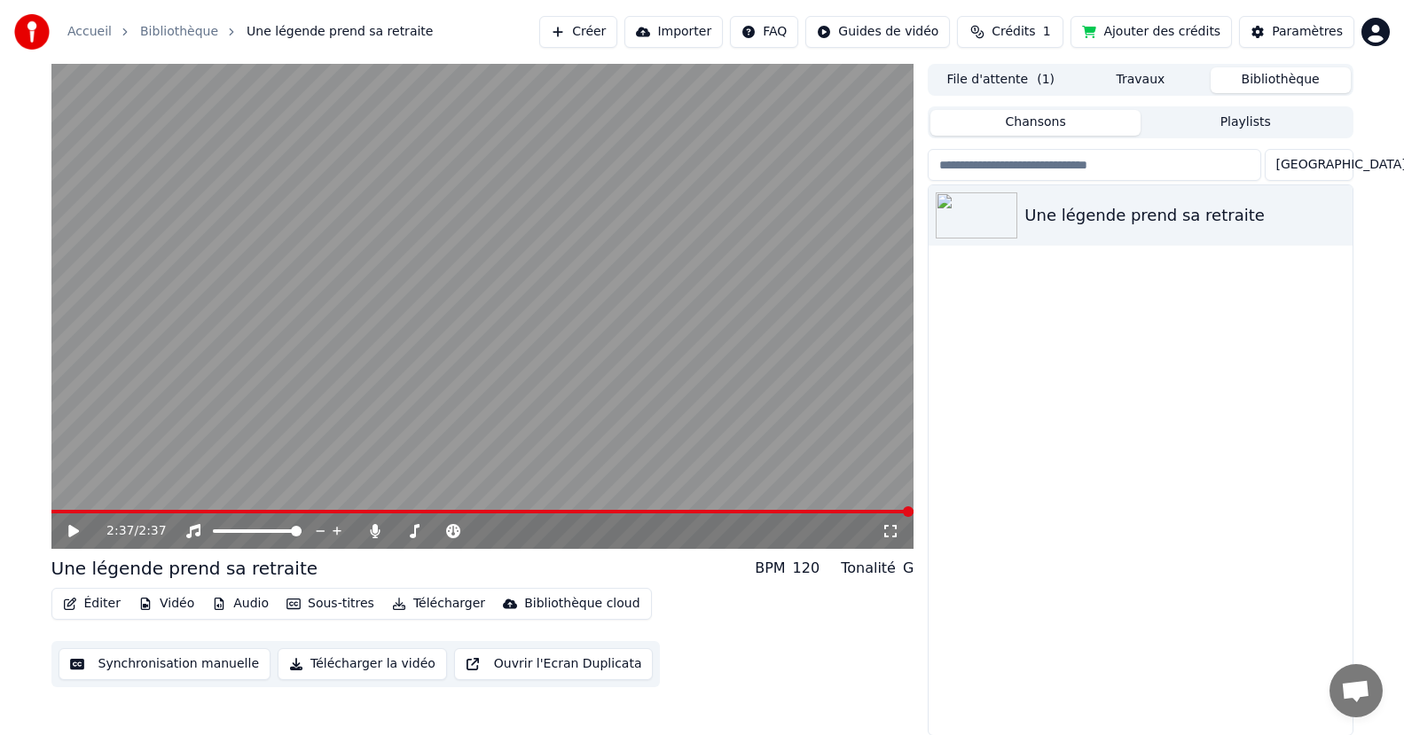
click at [1120, 513] on div "Une légende prend sa retraite" at bounding box center [1139, 460] width 423 height 550
